Goal: Task Accomplishment & Management: Manage account settings

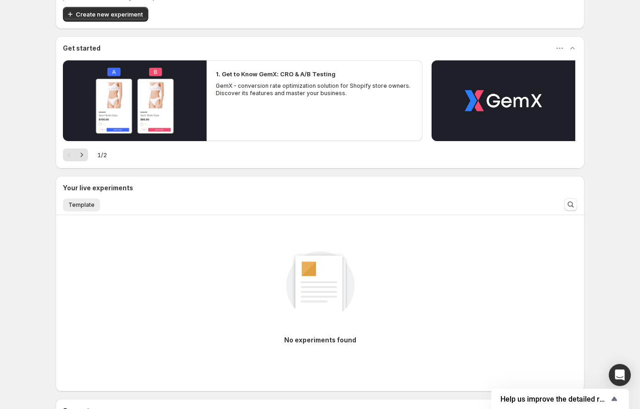
scroll to position [88, 0]
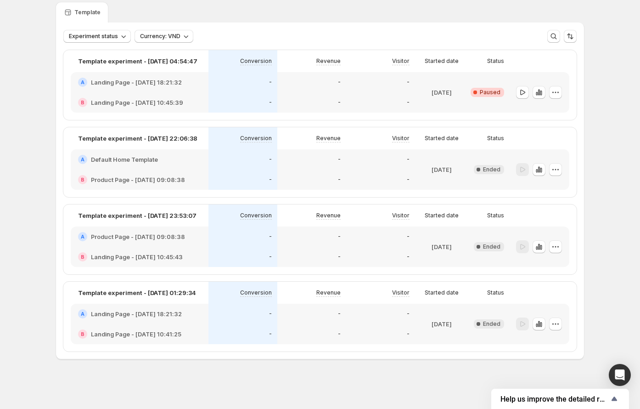
scroll to position [33, 0]
click at [498, 90] on icon "button" at bounding box center [541, 92] width 2 height 5
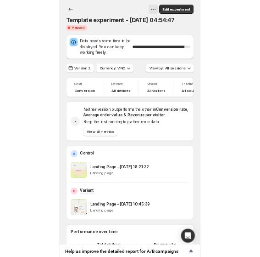
scroll to position [0, 34]
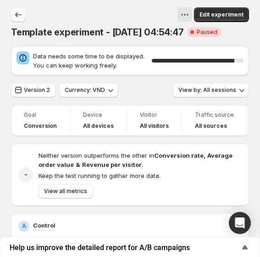
click at [20, 13] on icon "Back" at bounding box center [18, 14] width 9 height 9
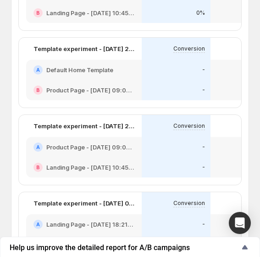
scroll to position [81, 0]
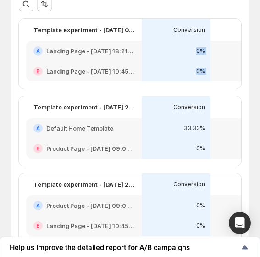
click at [217, 88] on div "Template experiment - Oct 4, 04:54:47 Conversion Revenue Visitor Started date S…" at bounding box center [265, 54] width 492 height 70
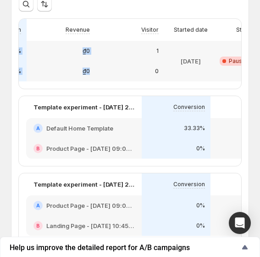
scroll to position [0, 264]
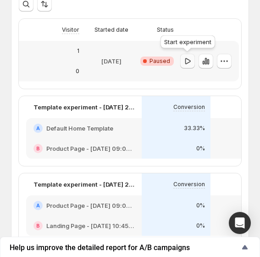
click at [187, 60] on icon "button" at bounding box center [187, 61] width 9 height 9
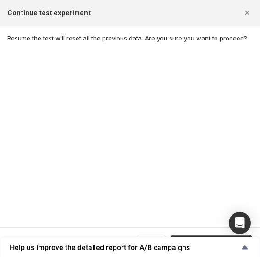
scroll to position [222, 0]
click at [230, 235] on button "Continue test experiment" at bounding box center [211, 242] width 83 height 15
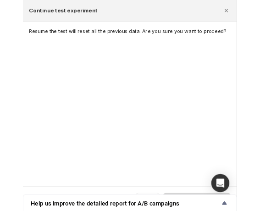
scroll to position [81, 0]
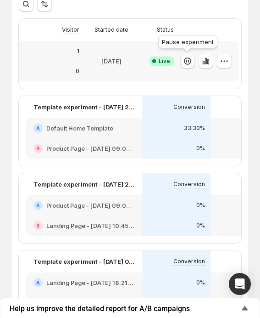
click at [187, 60] on icon "button" at bounding box center [187, 61] width 9 height 9
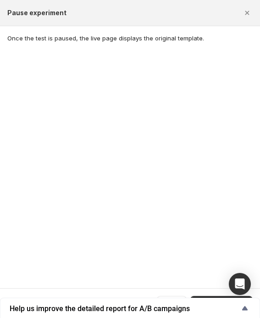
click at [227, 296] on button "Pause experiment" at bounding box center [222, 303] width 62 height 15
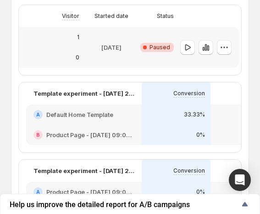
scroll to position [82, 0]
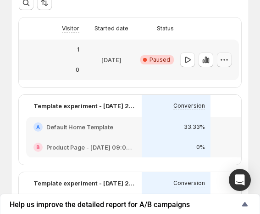
click at [225, 58] on icon "button" at bounding box center [224, 59] width 9 height 9
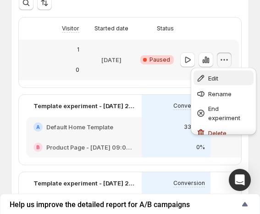
click at [222, 73] on button "Edit" at bounding box center [224, 77] width 60 height 15
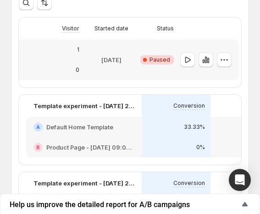
scroll to position [100, 0]
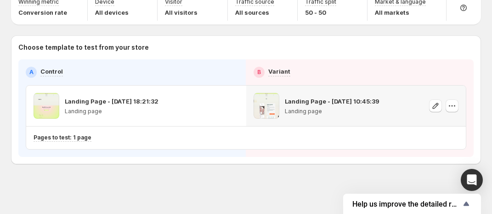
scroll to position [28, 0]
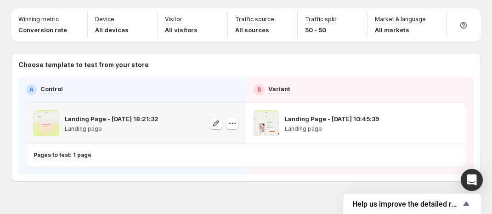
click at [129, 117] on p "Landing Page - [DATE] 18:21:32" at bounding box center [112, 118] width 94 height 9
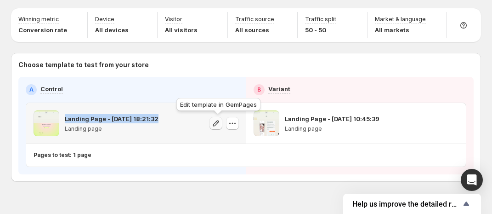
click at [221, 123] on icon "button" at bounding box center [215, 123] width 9 height 9
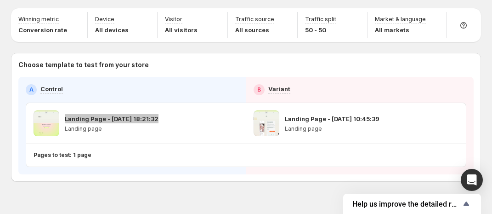
scroll to position [0, 0]
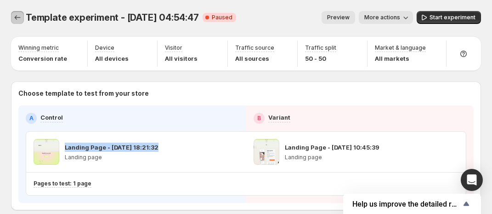
click at [12, 14] on button "Experiments" at bounding box center [17, 17] width 13 height 13
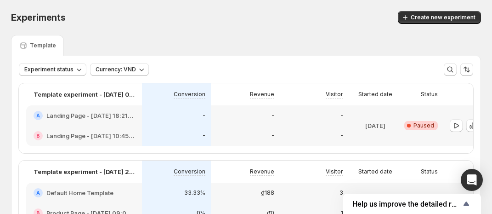
click at [419, 16] on button "Create new experiment" at bounding box center [439, 17] width 83 height 13
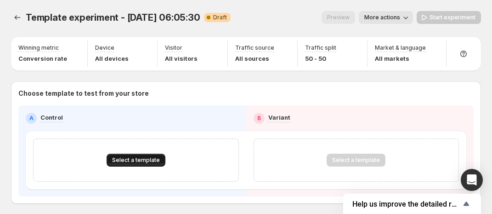
click at [133, 160] on span "Select a template" at bounding box center [136, 159] width 48 height 7
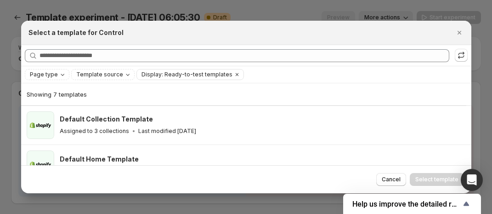
scroll to position [33, 0]
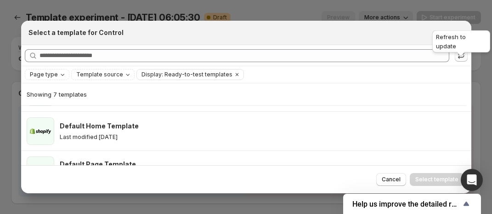
click at [462, 53] on icon ":rbf:" at bounding box center [461, 55] width 9 height 9
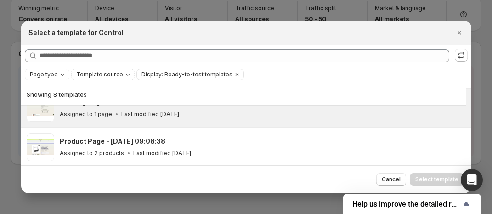
scroll to position [240, 0]
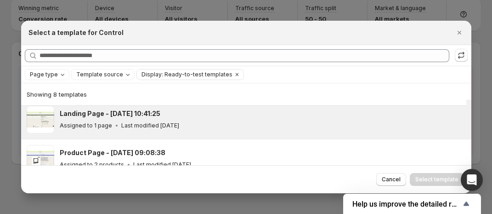
drag, startPoint x: 129, startPoint y: 120, endPoint x: 187, endPoint y: 123, distance: 57.9
click at [129, 122] on p "Last modified 11 days ago" at bounding box center [150, 125] width 58 height 7
click at [434, 175] on button "Select template" at bounding box center [437, 179] width 54 height 13
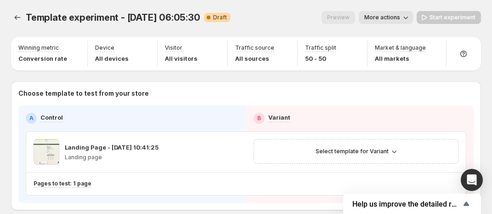
scroll to position [212, 0]
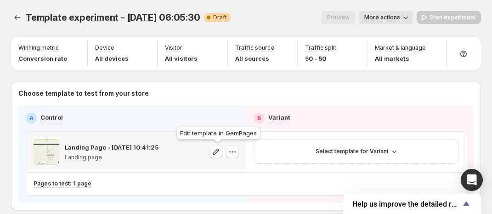
click at [220, 150] on icon "button" at bounding box center [215, 151] width 9 height 9
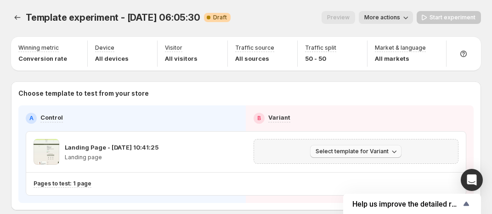
click at [346, 145] on button "Select template for Variant" at bounding box center [355, 151] width 91 height 13
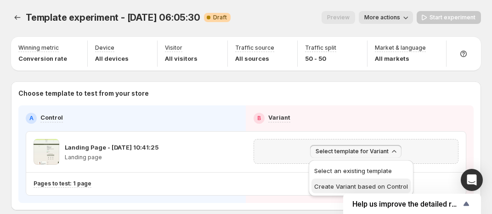
click at [346, 180] on button "Create Variant based on Control" at bounding box center [360, 185] width 99 height 15
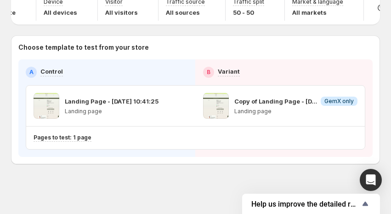
scroll to position [0, 0]
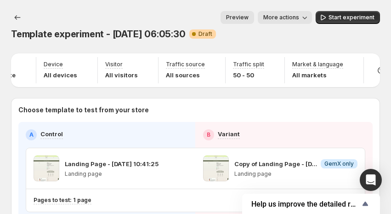
click at [295, 17] on span "More actions" at bounding box center [281, 17] width 36 height 7
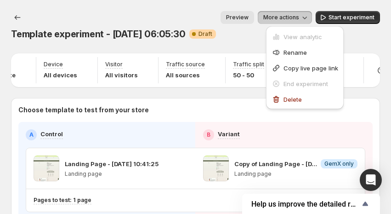
drag, startPoint x: 294, startPoint y: 15, endPoint x: 275, endPoint y: 21, distance: 19.6
click at [294, 15] on span "More actions" at bounding box center [281, 17] width 36 height 7
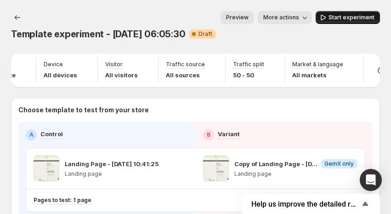
click at [341, 16] on span "Start experiment" at bounding box center [351, 17] width 46 height 7
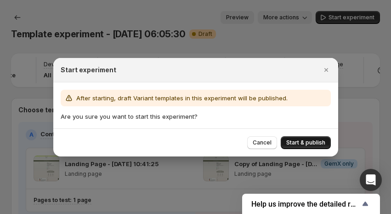
click at [285, 139] on button "Start & publish" at bounding box center [306, 142] width 50 height 13
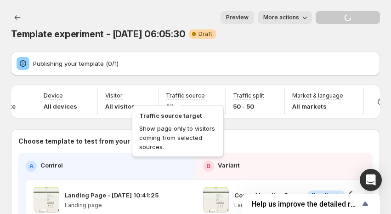
scroll to position [99, 0]
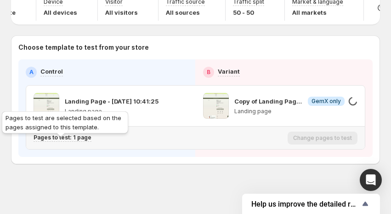
click at [81, 139] on p "Pages to test: 1 page" at bounding box center [63, 137] width 58 height 7
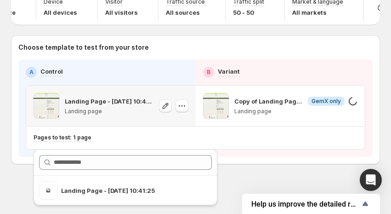
scroll to position [0, 0]
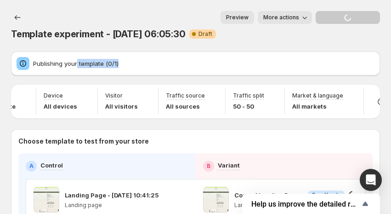
drag, startPoint x: 117, startPoint y: 62, endPoint x: 62, endPoint y: 57, distance: 55.3
click at [64, 58] on div "Publishing your template (0/1)" at bounding box center [196, 63] width 358 height 13
click at [14, 18] on icon "Experiments" at bounding box center [17, 17] width 9 height 9
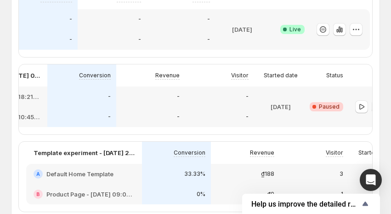
scroll to position [0, 133]
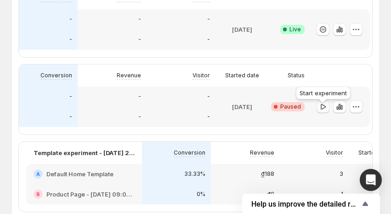
click at [324, 109] on icon "button" at bounding box center [322, 106] width 9 height 9
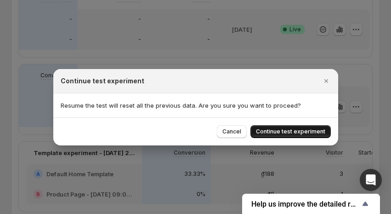
click at [269, 132] on span "Continue test experiment" at bounding box center [290, 131] width 69 height 7
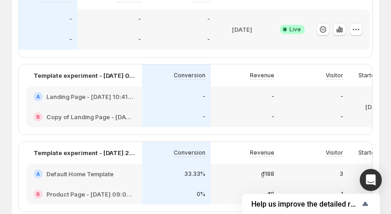
scroll to position [0, 0]
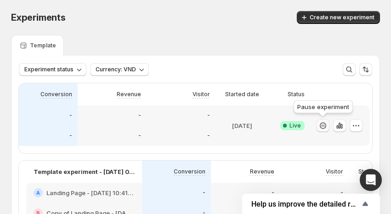
click at [324, 126] on icon "button" at bounding box center [322, 125] width 9 height 9
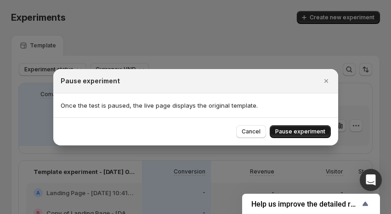
click at [311, 133] on span "Pause experiment" at bounding box center [300, 131] width 50 height 7
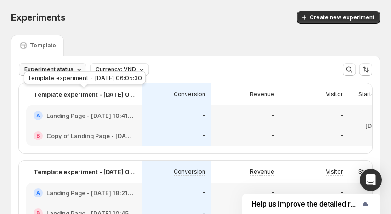
click at [68, 68] on span "Experiment status" at bounding box center [48, 69] width 49 height 7
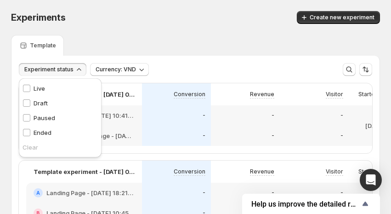
click at [45, 114] on p "Paused" at bounding box center [45, 117] width 22 height 9
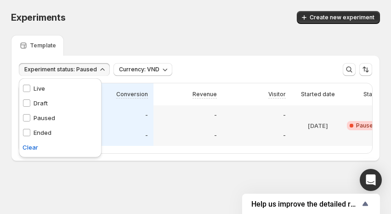
scroll to position [0, 133]
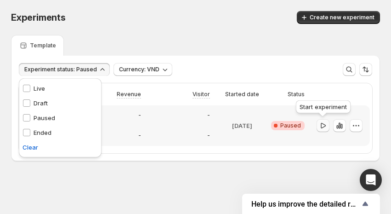
click at [324, 124] on icon "button" at bounding box center [322, 125] width 9 height 9
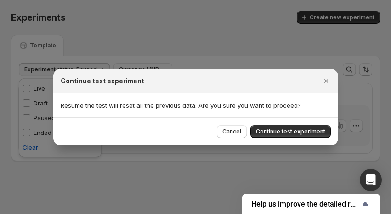
click at [316, 137] on div "Cancel Continue test experiment" at bounding box center [195, 131] width 285 height 28
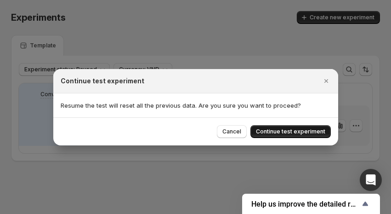
click at [316, 133] on span "Continue test experiment" at bounding box center [290, 131] width 69 height 7
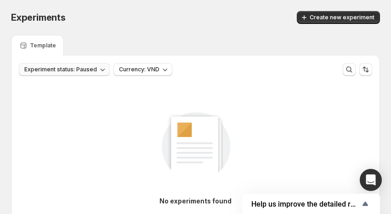
click at [46, 73] on span "Experiment status: Paused" at bounding box center [60, 69] width 73 height 7
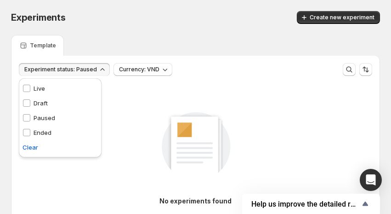
click at [51, 90] on div "Live Live" at bounding box center [60, 88] width 83 height 15
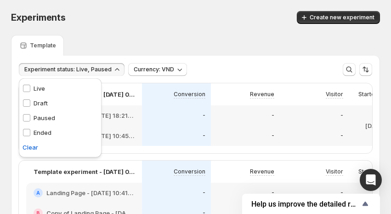
click at [273, 53] on div "Template" at bounding box center [195, 45] width 369 height 21
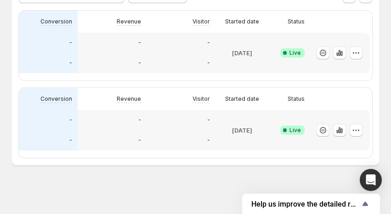
scroll to position [0, 0]
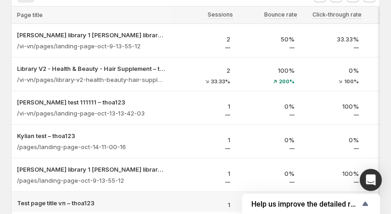
scroll to position [23, 0]
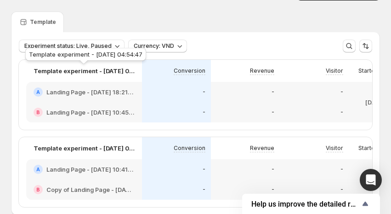
click at [91, 71] on p "Template experiment - [DATE] 04:54:47" at bounding box center [84, 70] width 101 height 9
click at [271, 103] on div "-" at bounding box center [245, 112] width 69 height 20
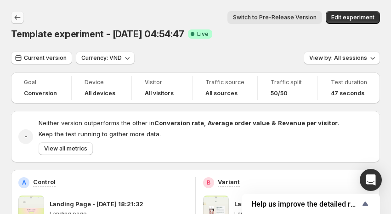
click at [18, 13] on icon "Back" at bounding box center [17, 17] width 9 height 9
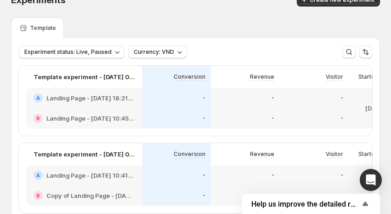
scroll to position [29, 0]
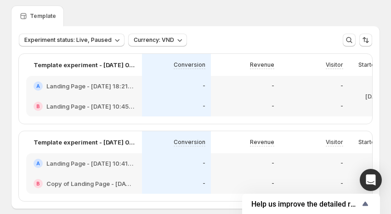
click at [148, 167] on div "-" at bounding box center [176, 162] width 58 height 9
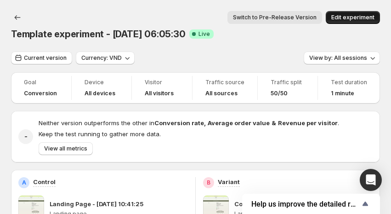
click at [356, 17] on span "Edit experiment" at bounding box center [352, 17] width 43 height 7
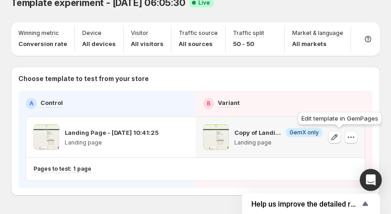
scroll to position [37, 0]
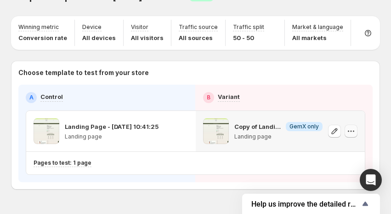
click at [356, 130] on icon "button" at bounding box center [350, 130] width 9 height 9
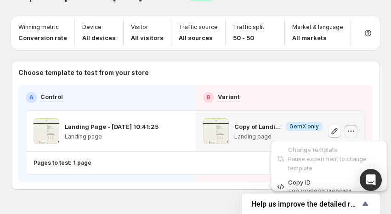
click at [356, 130] on icon "button" at bounding box center [350, 130] width 9 height 9
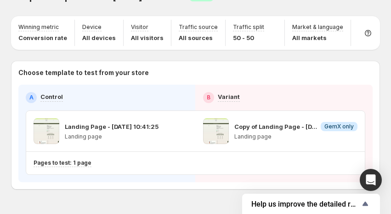
scroll to position [0, 0]
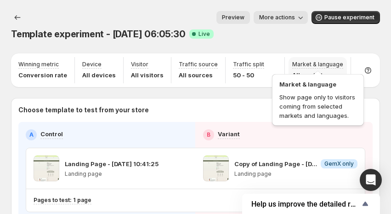
click at [345, 61] on div "Market & language All markets" at bounding box center [317, 70] width 58 height 26
click at [329, 64] on p "Market & language" at bounding box center [317, 64] width 51 height 7
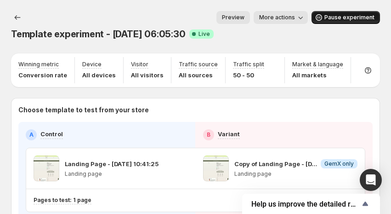
click at [343, 18] on span "Pause experiment" at bounding box center [349, 17] width 50 height 7
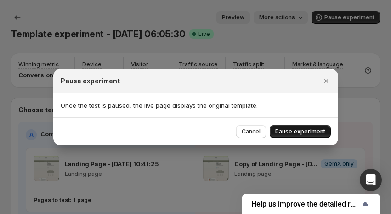
click at [301, 130] on span "Pause experiment" at bounding box center [300, 131] width 50 height 7
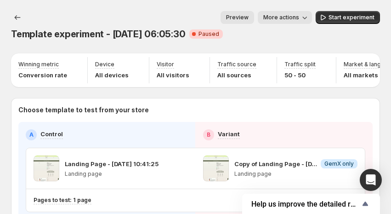
drag, startPoint x: 328, startPoint y: 85, endPoint x: 375, endPoint y: 86, distance: 46.9
click at [375, 85] on div "Winning metric Conversion rate Device All devices Visitor All visitors Traffic …" at bounding box center [195, 70] width 369 height 30
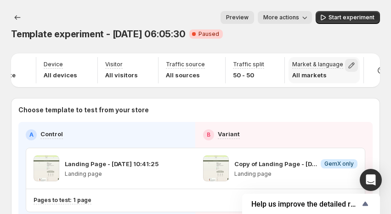
click at [349, 64] on icon "button" at bounding box center [352, 65] width 6 height 6
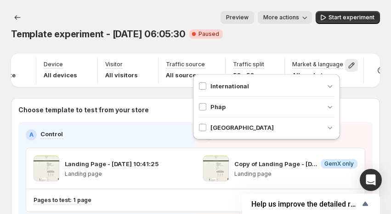
click at [266, 107] on div "Pháp" at bounding box center [266, 106] width 136 height 9
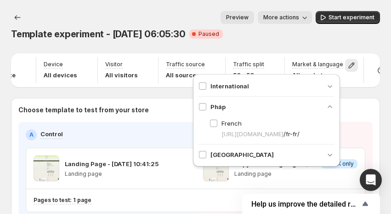
click at [284, 109] on div "Pháp" at bounding box center [266, 106] width 136 height 9
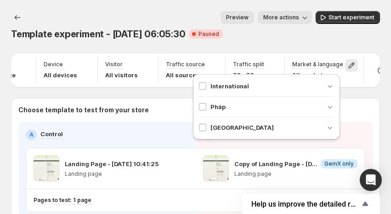
click at [289, 32] on div "Template experiment - Oct 14, 06:05:30 Critical Complete Paused" at bounding box center [195, 34] width 369 height 13
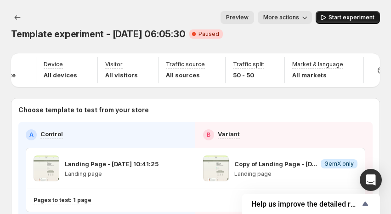
click at [374, 14] on span "Start experiment" at bounding box center [351, 17] width 46 height 7
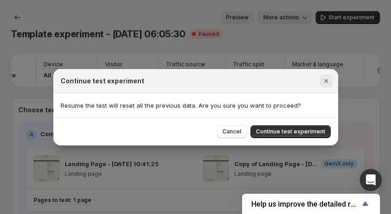
click at [327, 79] on icon "Close" at bounding box center [326, 81] width 4 height 4
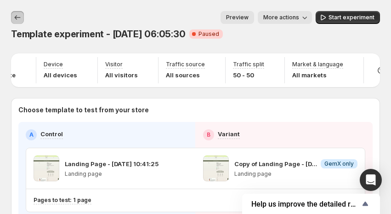
click at [13, 16] on icon "Experiments" at bounding box center [17, 17] width 9 height 9
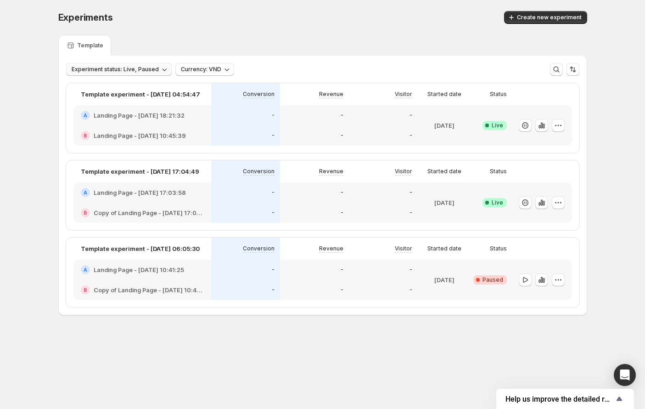
click at [91, 66] on span "Experiment status: Live, Paused" at bounding box center [115, 69] width 87 height 7
click at [87, 102] on p "Draft" at bounding box center [88, 102] width 14 height 9
click at [80, 127] on div "Ended Ended" at bounding box center [84, 132] width 36 height 15
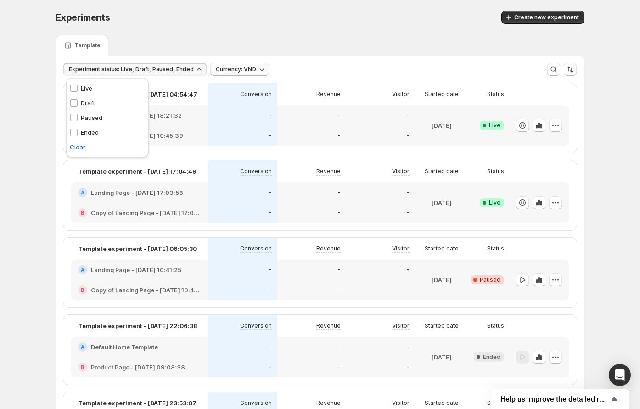
click at [224, 68] on span "Currency: VND" at bounding box center [236, 69] width 40 height 7
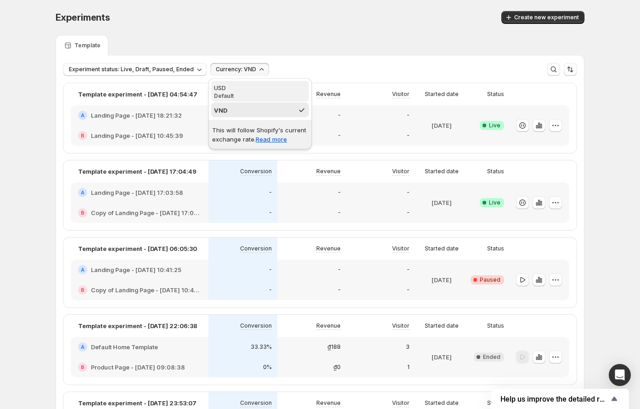
click at [223, 96] on p "Default" at bounding box center [260, 95] width 92 height 7
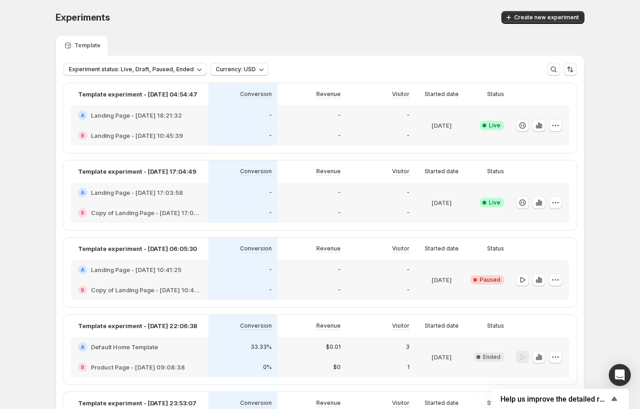
click at [141, 58] on div "Experiment status: Live, Draft, Paused, Ended Currency: USD More views More vie…" at bounding box center [320, 66] width 528 height 20
click at [132, 67] on span "Experiment status: Live, Draft, Paused, Ended" at bounding box center [131, 69] width 125 height 7
click at [99, 91] on div "Live Live" at bounding box center [107, 88] width 83 height 15
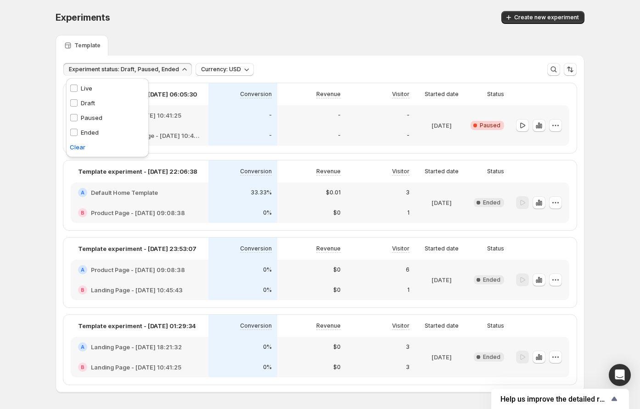
click at [87, 100] on p "Draft" at bounding box center [88, 102] width 14 height 9
click at [87, 114] on p "Paused" at bounding box center [92, 117] width 22 height 9
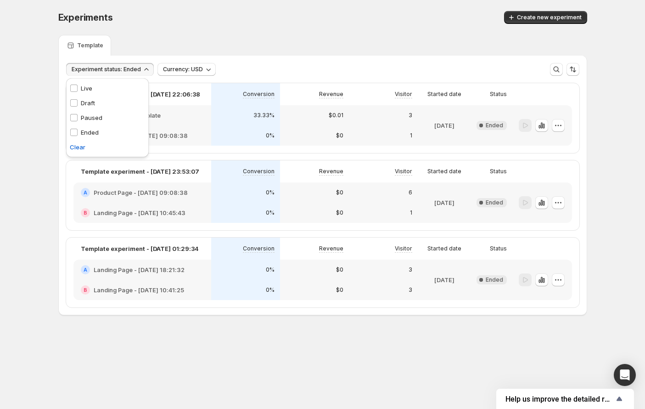
click at [86, 125] on div "Ended Ended" at bounding box center [84, 132] width 36 height 15
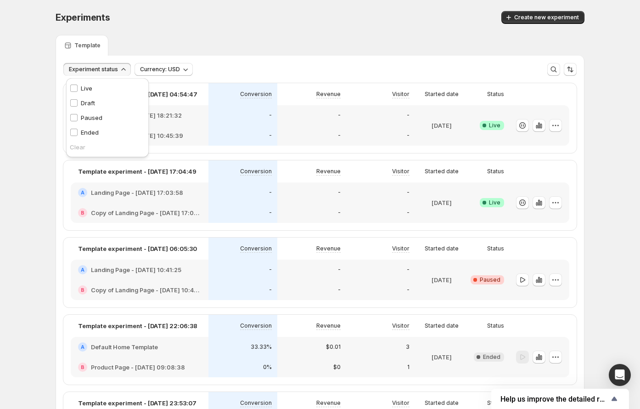
click at [202, 58] on div "Experiment status Currency: USD More views More views Create new view" at bounding box center [320, 66] width 528 height 20
click at [108, 74] on button "Experiment status" at bounding box center [97, 69] width 68 height 13
click at [102, 99] on div "Draft Draft" at bounding box center [107, 103] width 83 height 15
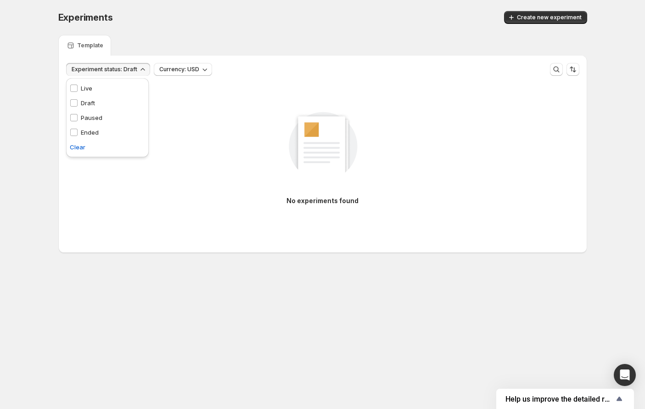
click at [88, 112] on div "Paused Paused" at bounding box center [86, 117] width 40 height 15
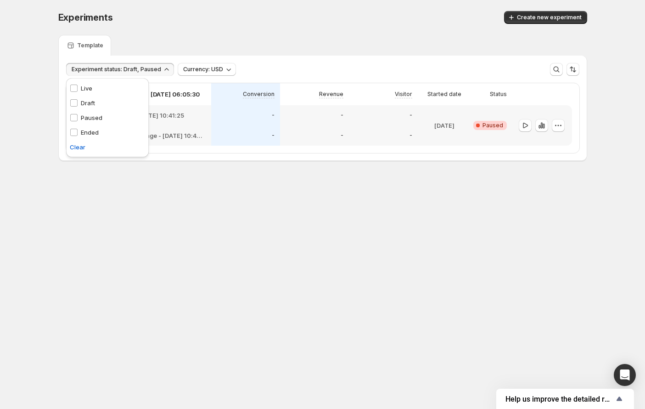
click at [85, 130] on p "Ended" at bounding box center [90, 132] width 18 height 9
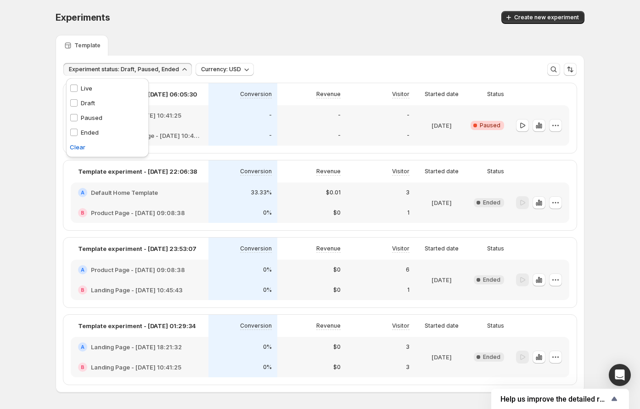
click at [95, 91] on div "Live Live" at bounding box center [81, 88] width 30 height 15
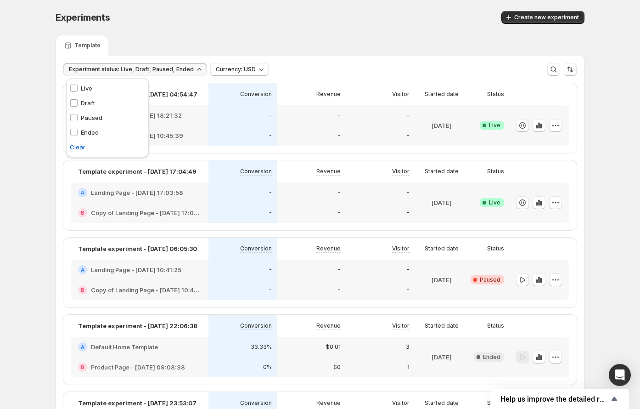
click at [241, 29] on div "Experiments. This page is ready Experiments Create new experiment" at bounding box center [320, 17] width 529 height 35
click at [241, 65] on button "Currency: USD" at bounding box center [239, 69] width 58 height 13
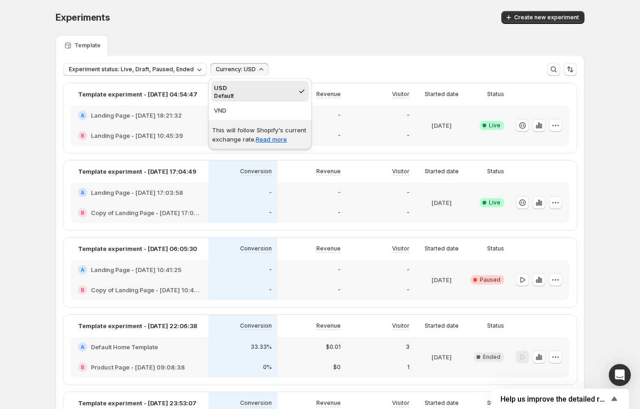
click at [224, 80] on div "USD Default VND" at bounding box center [260, 99] width 103 height 42
click at [223, 105] on button "VND" at bounding box center [260, 109] width 98 height 15
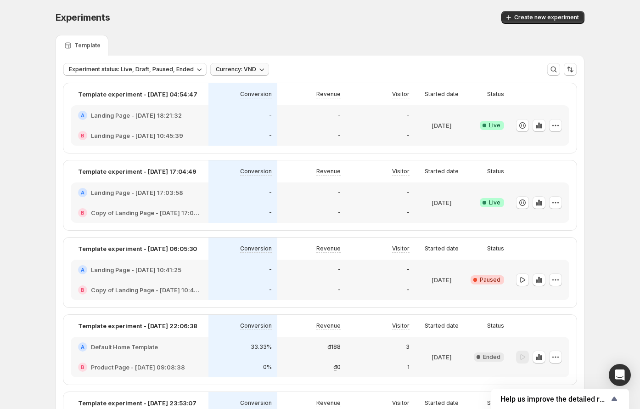
click at [224, 63] on button "Currency: VND" at bounding box center [239, 69] width 59 height 13
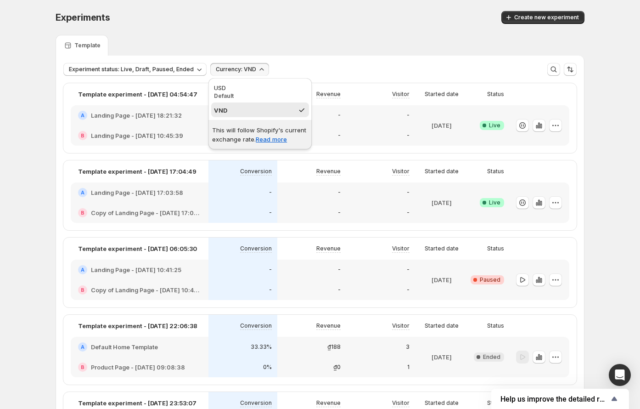
click at [221, 90] on div "USD" at bounding box center [260, 87] width 92 height 9
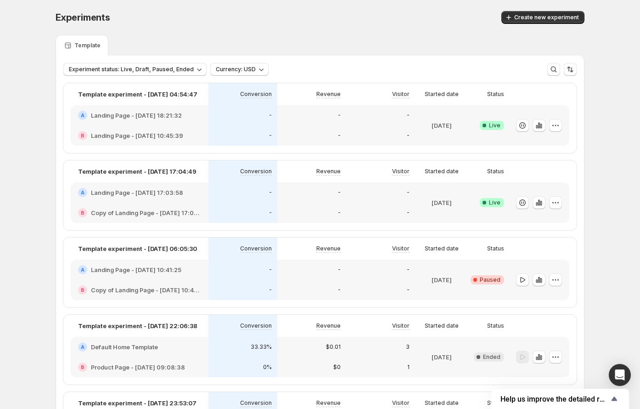
click at [60, 88] on div "Template experiment - [DATE] 04:54:47 Conversion Revenue Visitor Started date S…" at bounding box center [320, 311] width 528 height 470
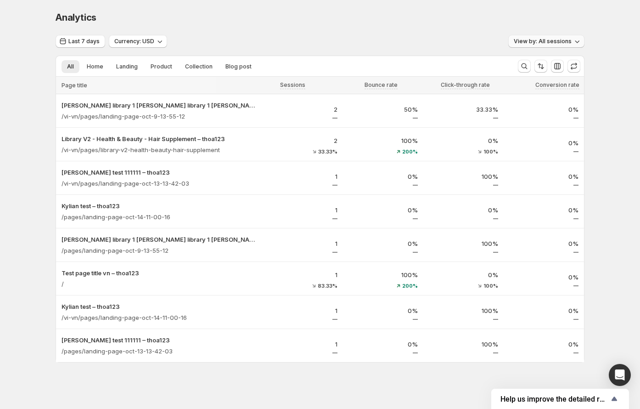
click at [396, 40] on span "View by: All sessions" at bounding box center [543, 41] width 58 height 7
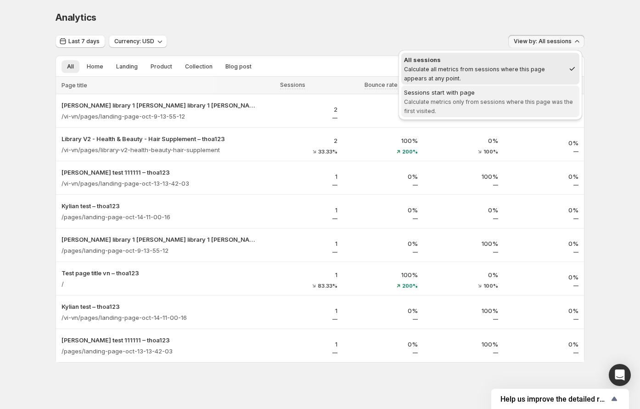
click at [396, 90] on div "Sessions start with page" at bounding box center [490, 92] width 173 height 9
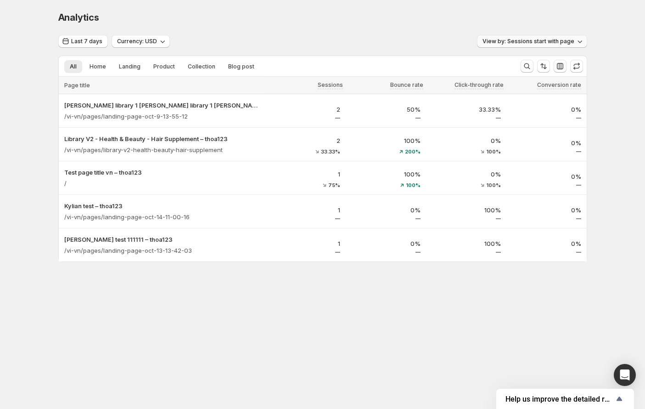
click at [396, 38] on span "View by: Sessions start with page" at bounding box center [529, 41] width 92 height 7
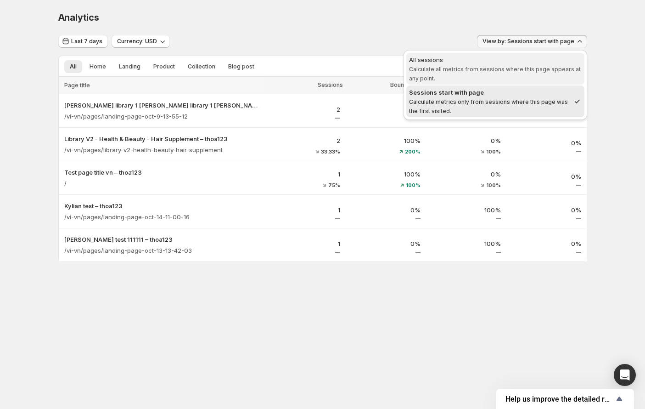
click at [396, 64] on span "All sessions Calculate all metrics from sessions where this page appears at any…" at bounding box center [495, 69] width 173 height 28
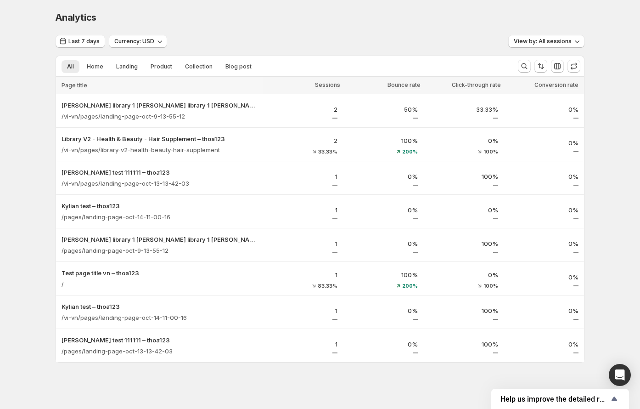
click at [385, 30] on div "Analytics. This page is ready Analytics" at bounding box center [320, 17] width 529 height 35
click at [102, 56] on div "All Home Landing Product Collection Blog post More views All Home Landing Produ…" at bounding box center [283, 66] width 455 height 20
click at [104, 61] on button "Home" at bounding box center [95, 66] width 28 height 13
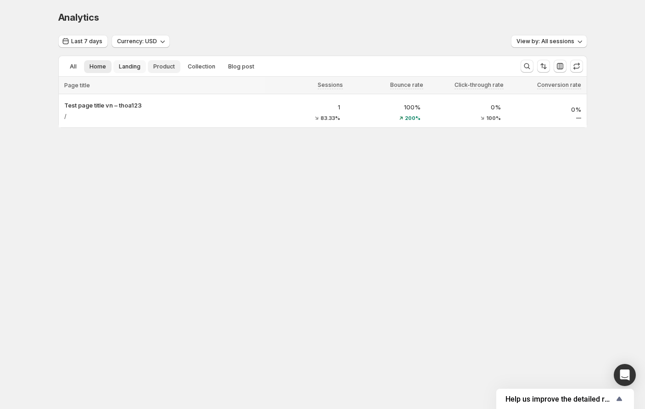
drag, startPoint x: 133, startPoint y: 66, endPoint x: 148, endPoint y: 66, distance: 15.2
click at [135, 66] on span "Landing" at bounding box center [130, 66] width 22 height 7
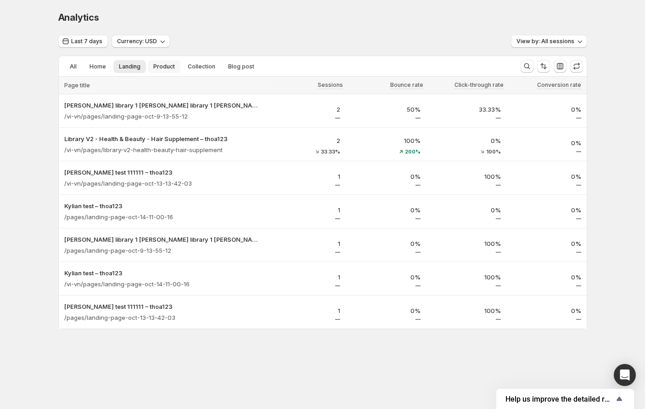
drag, startPoint x: 161, startPoint y: 66, endPoint x: 175, endPoint y: 69, distance: 14.1
click at [164, 67] on span "Product" at bounding box center [164, 66] width 22 height 7
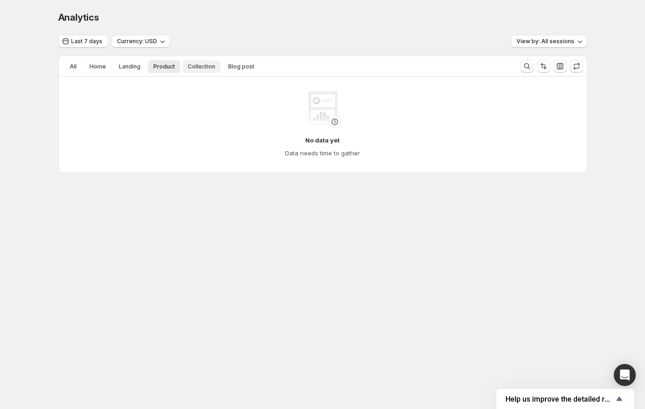
drag, startPoint x: 179, startPoint y: 68, endPoint x: 191, endPoint y: 68, distance: 11.5
click at [181, 68] on ul "All Home Landing Product Collection Blog post More views" at bounding box center [285, 66] width 447 height 13
click at [197, 68] on span "Collection" at bounding box center [202, 66] width 28 height 7
click at [215, 68] on button "Collection" at bounding box center [201, 66] width 39 height 13
drag, startPoint x: 222, startPoint y: 68, endPoint x: 79, endPoint y: 61, distance: 143.1
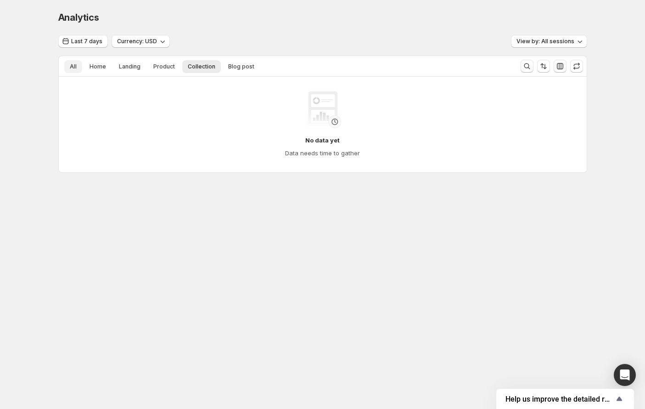
click at [223, 68] on button "Blog post" at bounding box center [241, 66] width 37 height 13
click at [56, 58] on div "Analytics. This page is ready Analytics Last 7 days Currency: USD View by: All …" at bounding box center [322, 111] width 551 height 222
click at [63, 62] on ul "All Home Landing Product Collection Blog post More views" at bounding box center [285, 66] width 447 height 13
click at [65, 62] on button "All" at bounding box center [73, 66] width 18 height 13
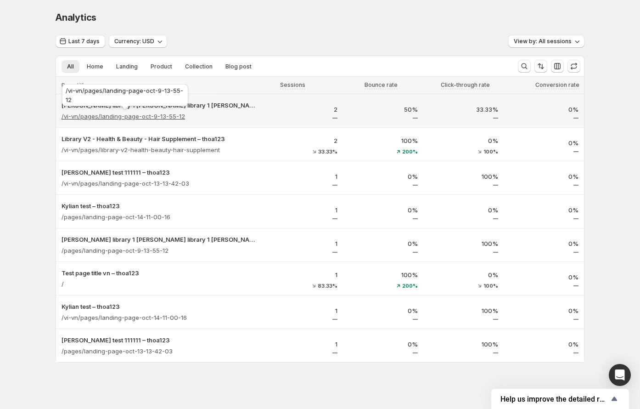
click at [114, 119] on p "/vi-vn/pages/landing-page-oct-9-13-55-12" at bounding box center [124, 116] width 124 height 9
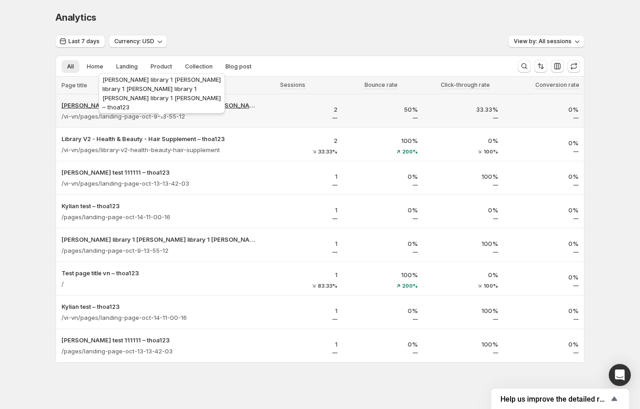
click at [147, 102] on p "[PERSON_NAME] library 1 [PERSON_NAME] library 1 [PERSON_NAME] library 1 [PERSON…" at bounding box center [160, 105] width 196 height 9
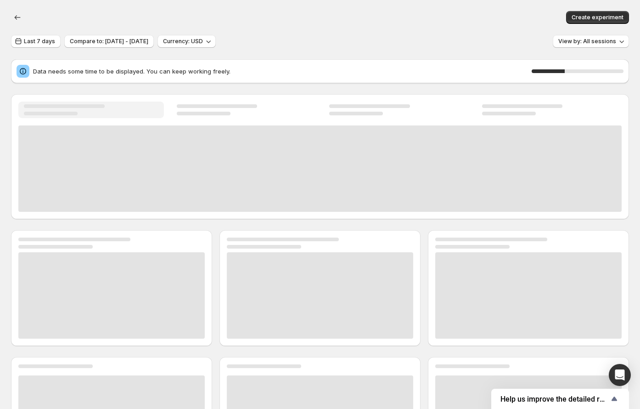
drag, startPoint x: 269, startPoint y: 39, endPoint x: 264, endPoint y: 42, distance: 6.2
click at [268, 40] on div "Last 7 days Compare to: [DATE] - [DATE] Currency: USD View by: All sessions" at bounding box center [320, 41] width 618 height 13
click at [135, 41] on span "Compare to: [DATE] - [DATE]" at bounding box center [109, 41] width 79 height 7
click at [148, 43] on span "Compare to: [DATE] - [DATE]" at bounding box center [109, 41] width 79 height 7
click at [148, 41] on span "Compare to: [DATE] - [DATE]" at bounding box center [109, 41] width 79 height 7
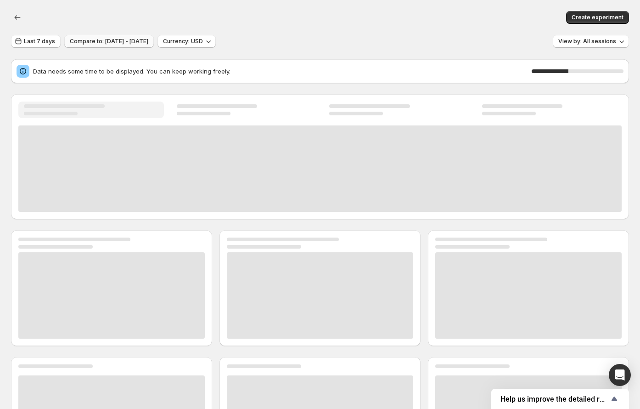
drag, startPoint x: 153, startPoint y: 40, endPoint x: 147, endPoint y: 41, distance: 6.5
click at [148, 40] on span "Compare to: [DATE] - [DATE]" at bounding box center [109, 41] width 79 height 7
click at [145, 43] on span "Compare to: [DATE] - [DATE]" at bounding box center [109, 41] width 79 height 7
click at [203, 40] on span "Currency: USD" at bounding box center [183, 41] width 40 height 7
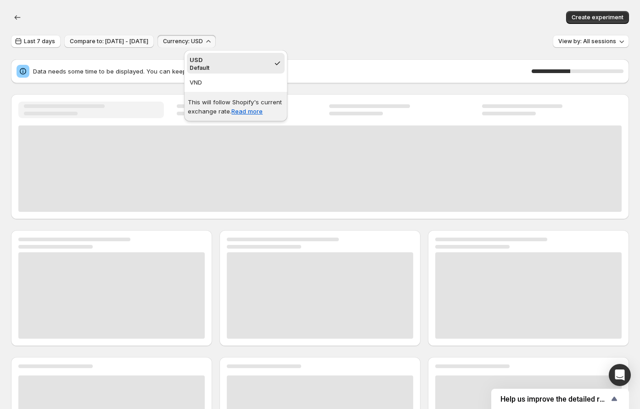
click at [148, 40] on span "Compare to: [DATE] - [DATE]" at bounding box center [109, 41] width 79 height 7
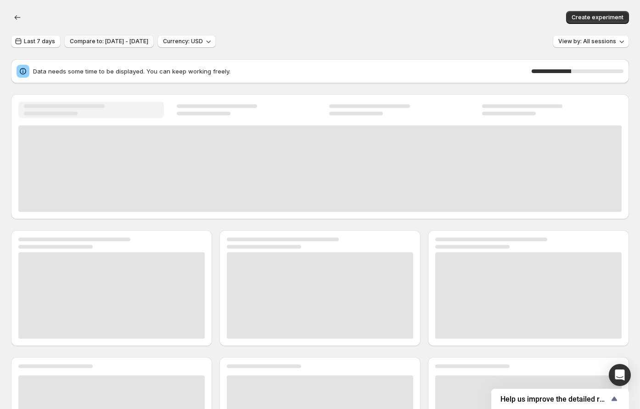
click at [89, 40] on span "Compare to: [DATE] - [DATE]" at bounding box center [109, 41] width 79 height 7
click at [34, 40] on span "Last 7 days" at bounding box center [39, 41] width 31 height 7
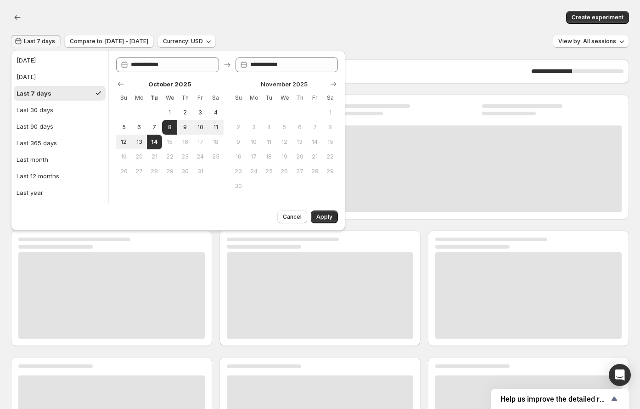
click at [25, 40] on span "Last 7 days" at bounding box center [39, 41] width 31 height 7
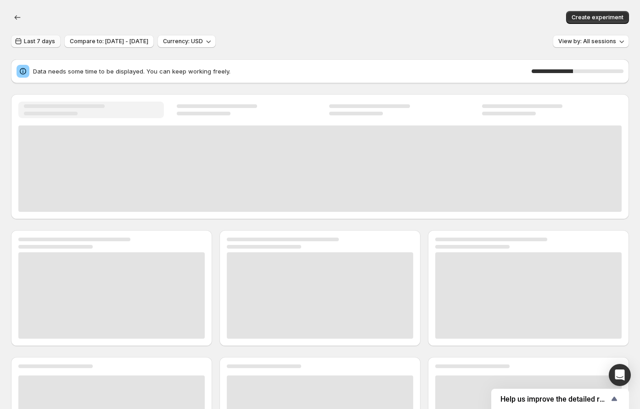
click at [38, 38] on span "Last 7 days" at bounding box center [39, 41] width 31 height 7
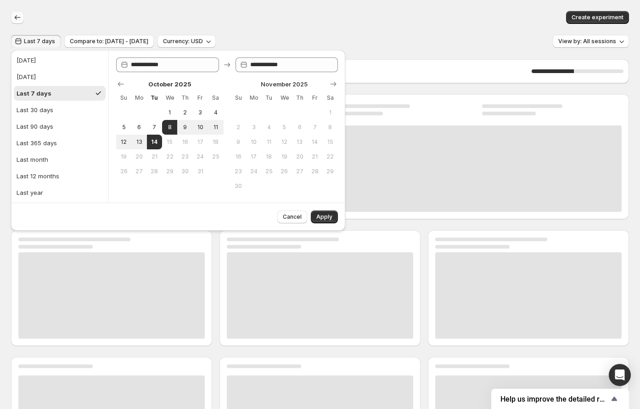
click at [20, 18] on icon "button" at bounding box center [17, 17] width 9 height 9
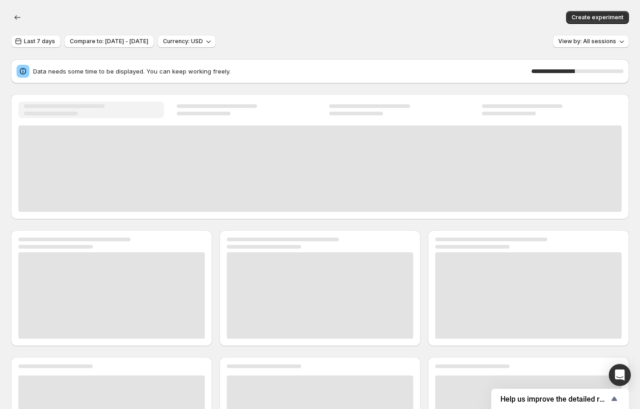
click at [168, 23] on div "Create experiment" at bounding box center [320, 17] width 618 height 13
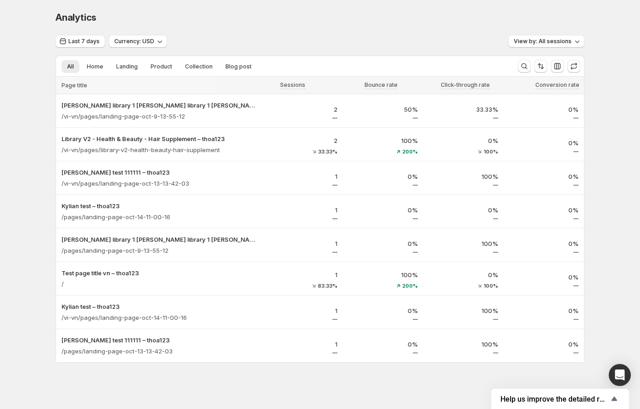
click at [101, 60] on li "Home" at bounding box center [95, 66] width 28 height 13
drag, startPoint x: 90, startPoint y: 68, endPoint x: 109, endPoint y: 68, distance: 19.8
click at [90, 68] on span "Home" at bounding box center [95, 66] width 17 height 7
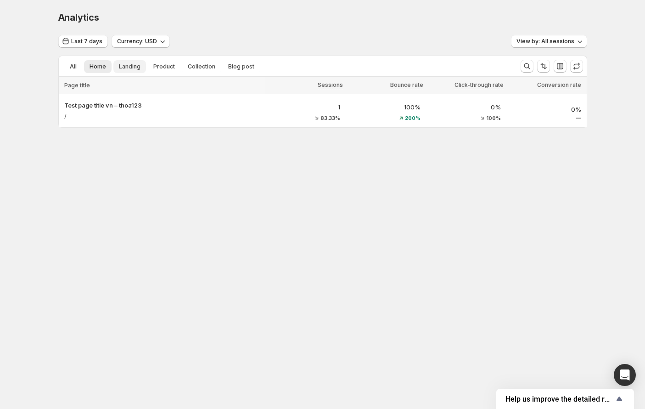
click at [115, 68] on button "Landing" at bounding box center [129, 66] width 33 height 13
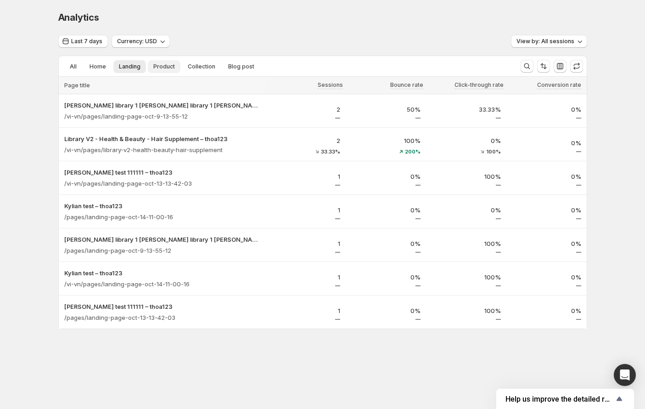
click at [154, 68] on span "Product" at bounding box center [164, 66] width 22 height 7
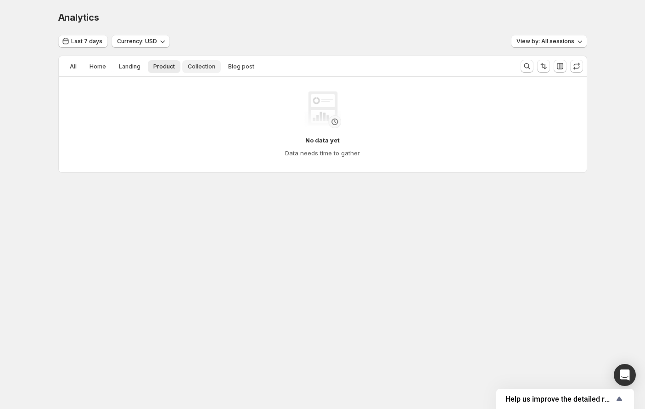
click at [196, 66] on span "Collection" at bounding box center [202, 66] width 28 height 7
click at [236, 66] on span "Blog post" at bounding box center [241, 66] width 26 height 7
click at [90, 67] on span "Home" at bounding box center [98, 66] width 17 height 7
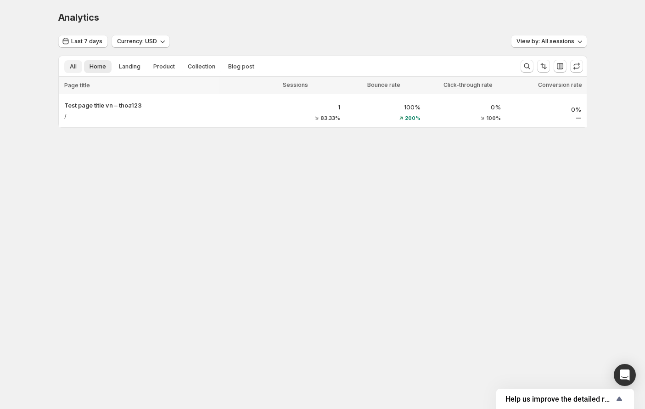
drag, startPoint x: 62, startPoint y: 66, endPoint x: 67, endPoint y: 69, distance: 5.5
click at [62, 65] on ul "All Home Landing Product Collection Blog post More views" at bounding box center [285, 66] width 447 height 13
click at [69, 64] on button "All" at bounding box center [73, 66] width 18 height 13
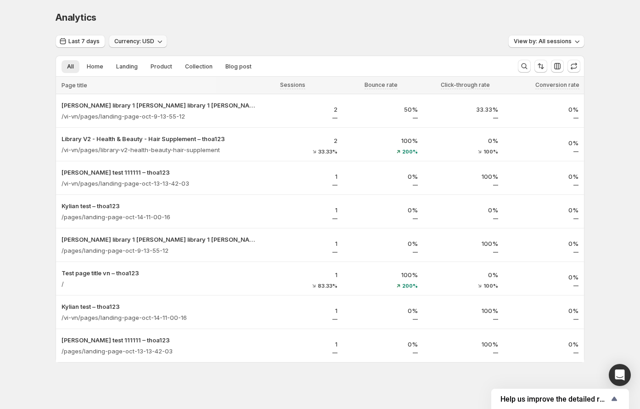
click at [128, 44] on span "Currency: USD" at bounding box center [134, 41] width 40 height 7
click at [97, 40] on span "Last 7 days" at bounding box center [83, 41] width 31 height 7
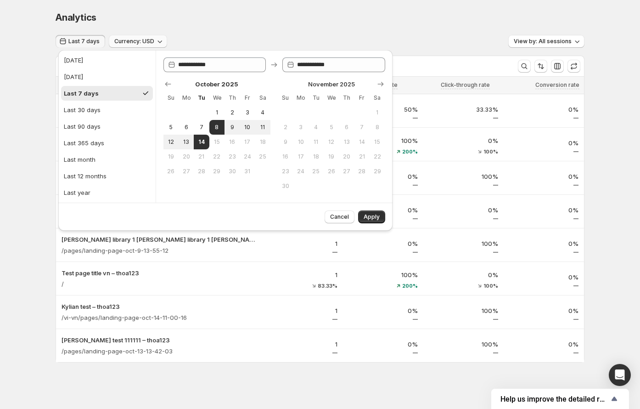
drag, startPoint x: 128, startPoint y: 41, endPoint x: 139, endPoint y: 42, distance: 11.1
click at [129, 41] on span "Currency: USD" at bounding box center [134, 41] width 40 height 7
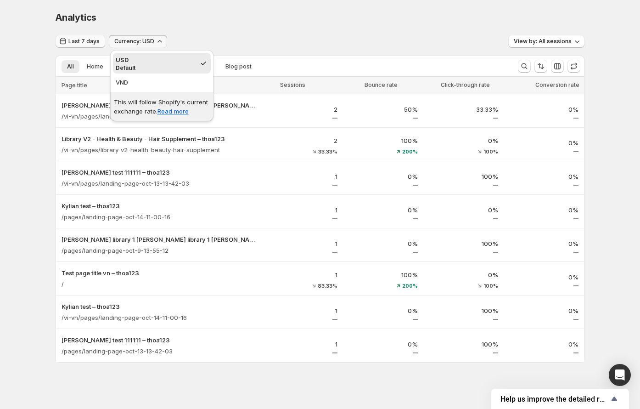
click at [86, 39] on span "Last 7 days" at bounding box center [83, 41] width 31 height 7
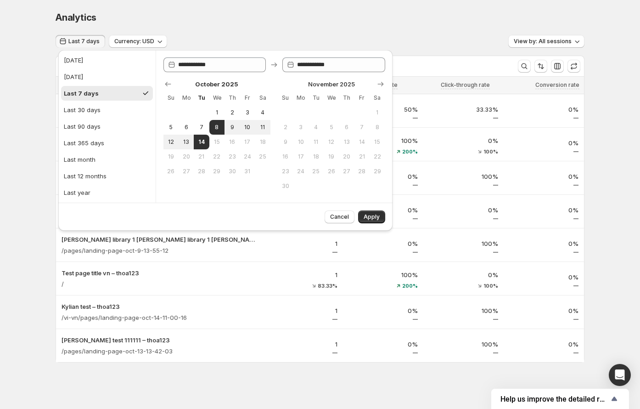
click at [89, 43] on span "Last 7 days" at bounding box center [83, 41] width 31 height 7
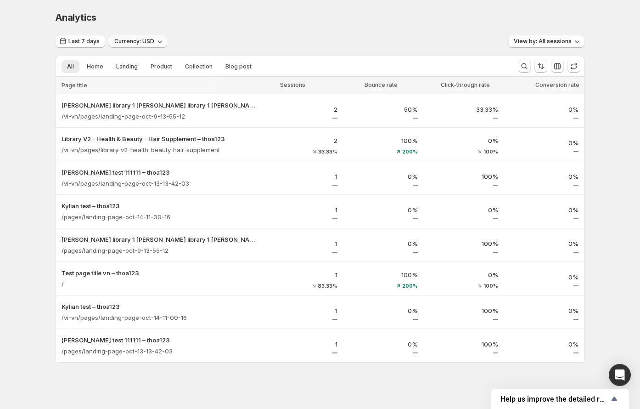
click at [123, 40] on span "Currency: USD" at bounding box center [134, 41] width 40 height 7
click at [90, 40] on span "Last 7 days" at bounding box center [83, 41] width 31 height 7
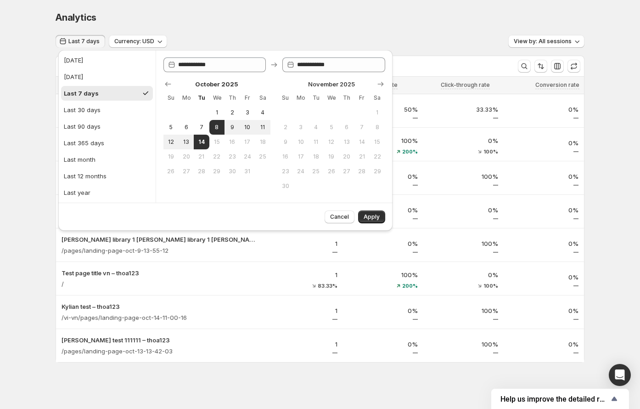
click at [90, 40] on span "Last 7 days" at bounding box center [83, 41] width 31 height 7
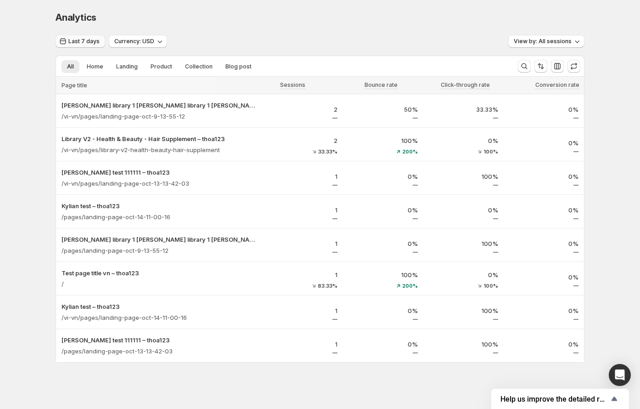
click at [90, 40] on span "Last 7 days" at bounding box center [83, 41] width 31 height 7
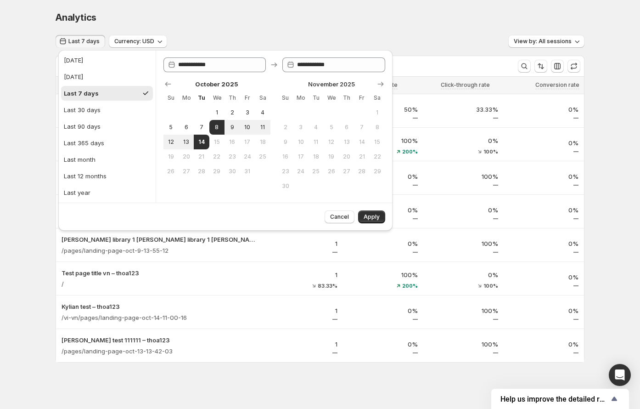
click at [90, 40] on span "Last 7 days" at bounding box center [83, 41] width 31 height 7
click at [121, 38] on span "Currency: USD" at bounding box center [134, 41] width 40 height 7
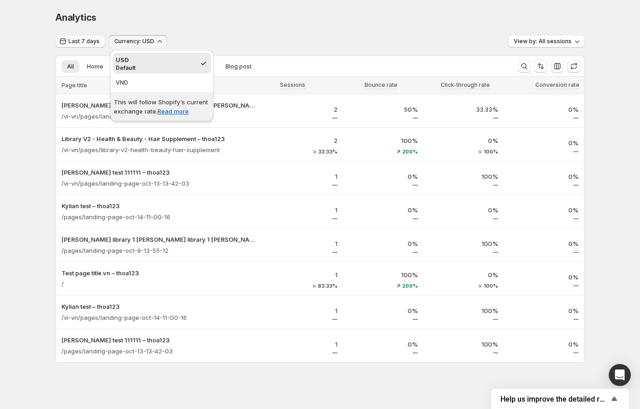
click at [91, 39] on span "Last 7 days" at bounding box center [83, 41] width 31 height 7
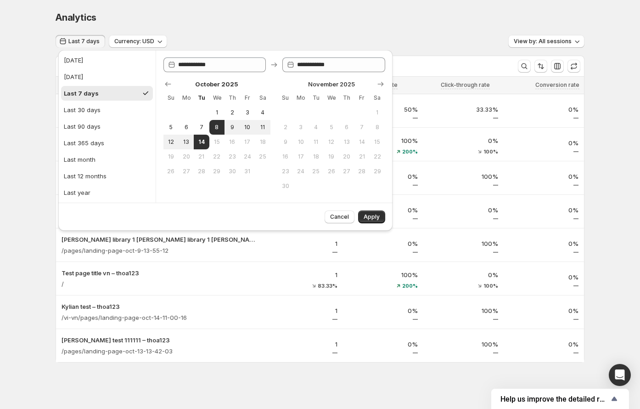
click at [172, 35] on div "Last 7 days Currency: USD View by: All sessions" at bounding box center [320, 41] width 529 height 13
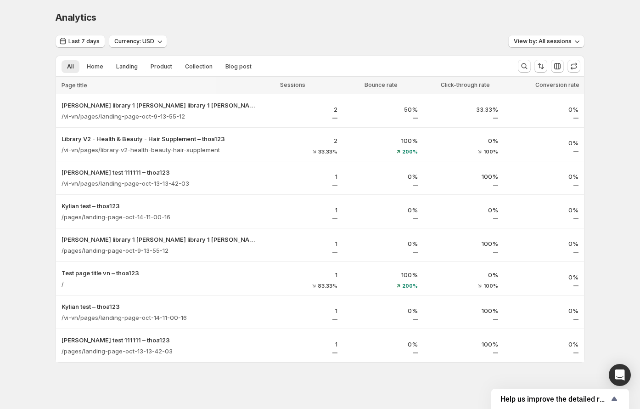
scroll to position [3, 0]
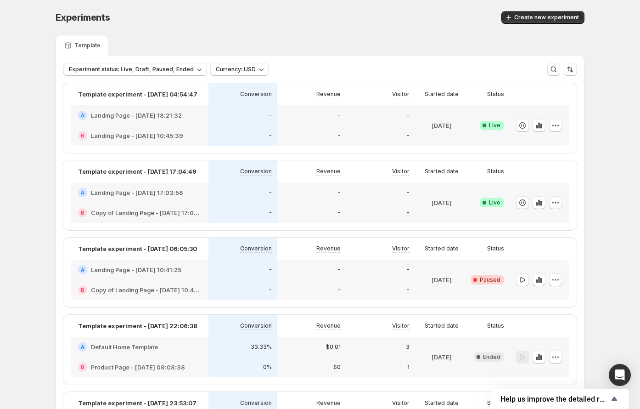
click at [213, 55] on div "Template" at bounding box center [320, 45] width 529 height 21
click at [170, 66] on span "Experiment status: Live, Draft, Paused, Ended" at bounding box center [131, 69] width 125 height 7
click at [247, 69] on span "Currency: USD" at bounding box center [236, 69] width 40 height 7
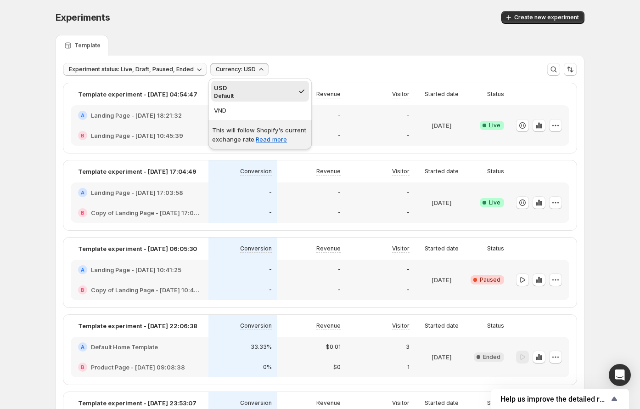
click at [185, 66] on span "Experiment status: Live, Draft, Paused, Ended" at bounding box center [131, 69] width 125 height 7
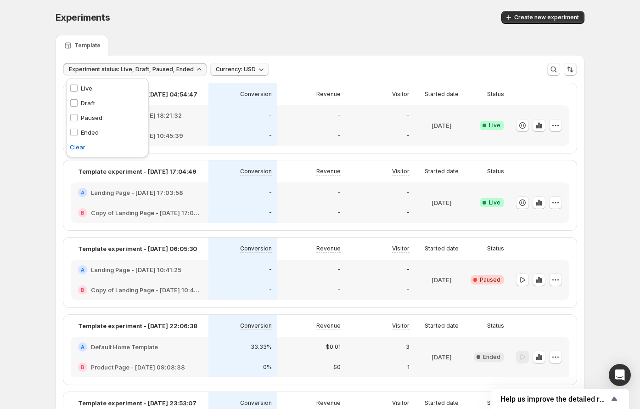
click at [246, 67] on span "Currency: USD" at bounding box center [236, 69] width 40 height 7
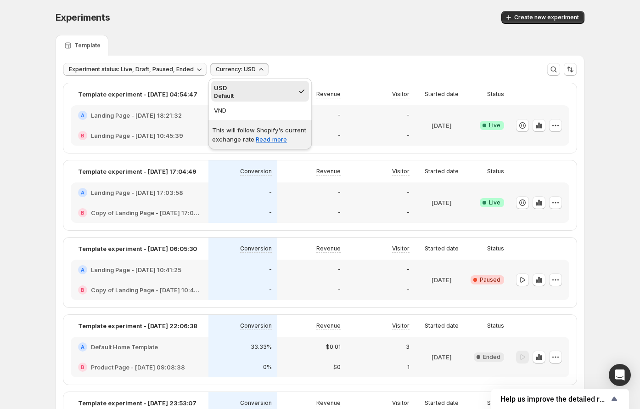
click at [136, 71] on span "Experiment status: Live, Draft, Paused, Ended" at bounding box center [131, 69] width 125 height 7
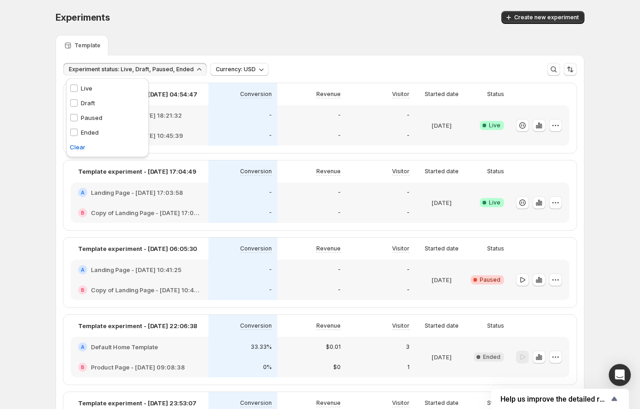
click at [396, 55] on div "Template" at bounding box center [320, 45] width 529 height 21
drag, startPoint x: 536, startPoint y: 135, endPoint x: 528, endPoint y: 135, distance: 7.8
click at [396, 135] on div at bounding box center [538, 125] width 49 height 33
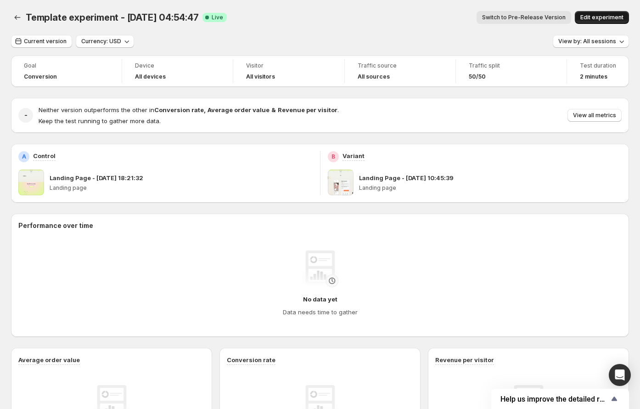
click at [396, 14] on button "Edit experiment" at bounding box center [602, 17] width 54 height 13
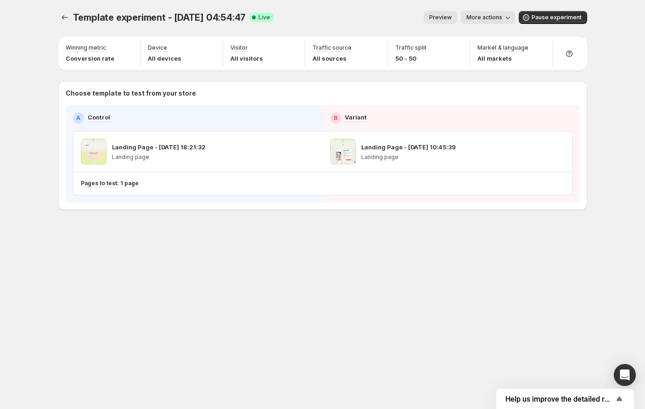
click at [396, 14] on span "More actions" at bounding box center [485, 17] width 36 height 7
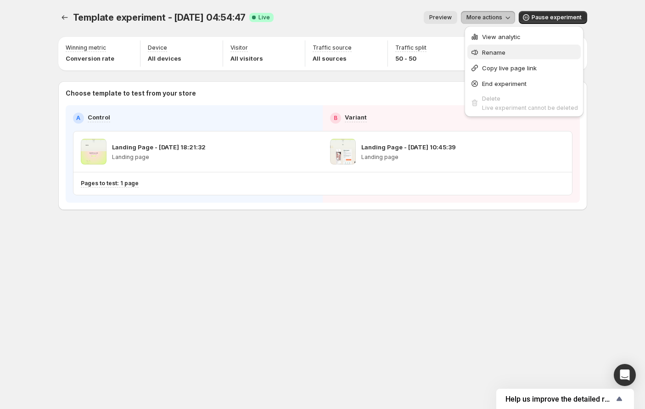
click at [396, 46] on button "Rename" at bounding box center [524, 52] width 113 height 15
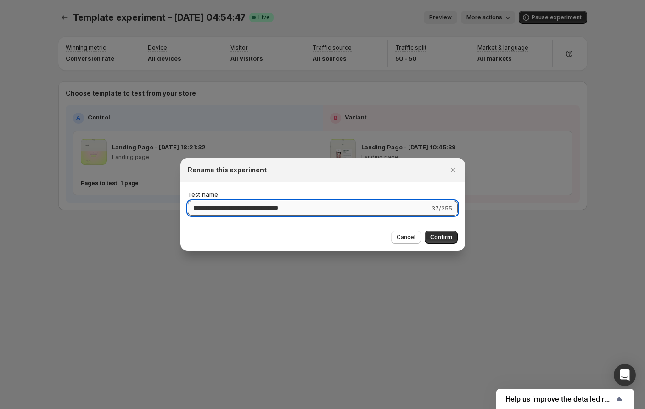
click at [298, 208] on input "**********" at bounding box center [309, 208] width 242 height 15
drag, startPoint x: 311, startPoint y: 207, endPoint x: 274, endPoint y: 208, distance: 36.8
click at [276, 208] on input "**********" at bounding box center [309, 208] width 242 height 15
type input "**********"
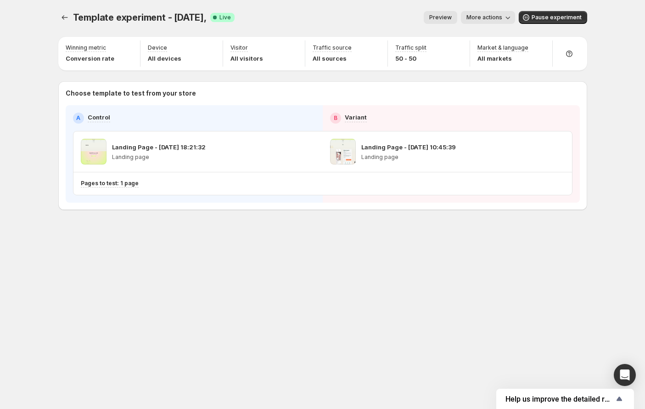
click at [396, 17] on span "More actions" at bounding box center [485, 17] width 36 height 7
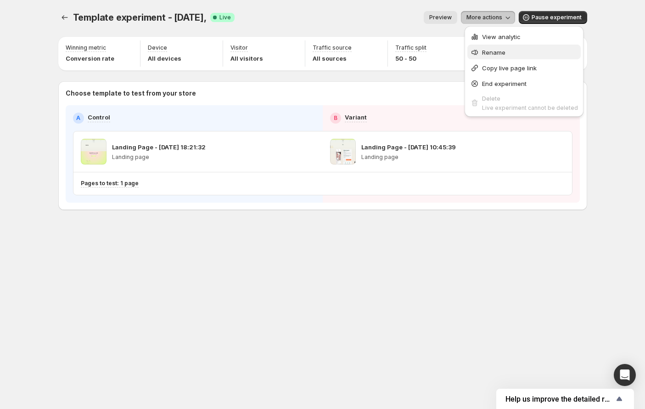
click at [396, 50] on span "Rename" at bounding box center [493, 52] width 23 height 7
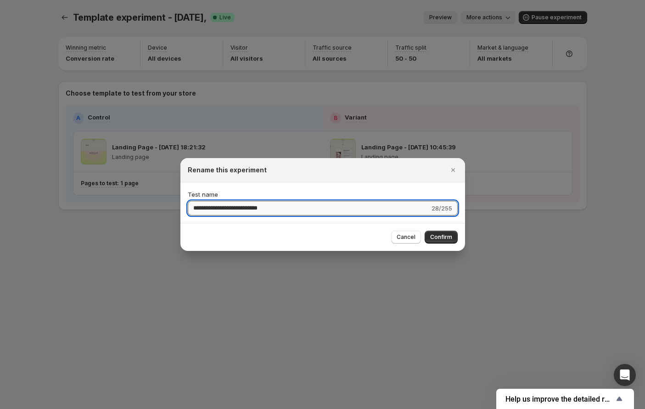
drag, startPoint x: 254, startPoint y: 207, endPoint x: 296, endPoint y: 209, distance: 41.9
click at [297, 209] on input "**********" at bounding box center [309, 208] width 242 height 15
click at [294, 209] on input "**********" at bounding box center [309, 208] width 242 height 15
type input "**********"
click at [396, 213] on span "Confirm" at bounding box center [441, 236] width 22 height 7
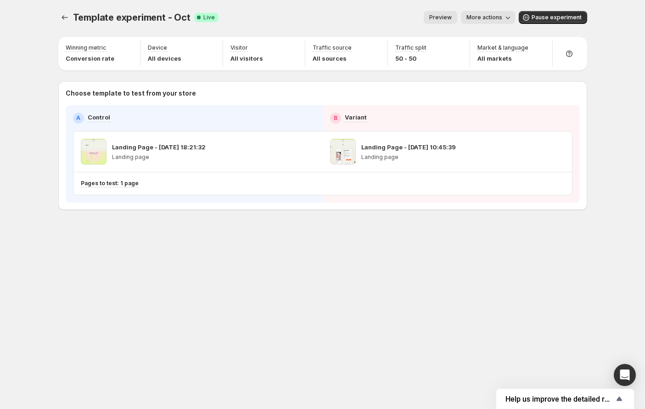
drag, startPoint x: 380, startPoint y: 265, endPoint x: 387, endPoint y: 239, distance: 26.5
click at [380, 213] on div "Template experiment - Oct. This page is ready Template experiment - Oct Success…" at bounding box center [322, 204] width 551 height 409
click at [396, 19] on span "More actions" at bounding box center [485, 17] width 36 height 7
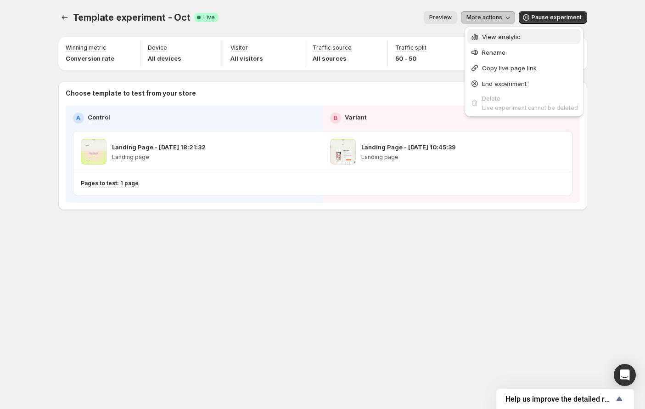
click at [396, 41] on span "View analytic" at bounding box center [530, 36] width 96 height 9
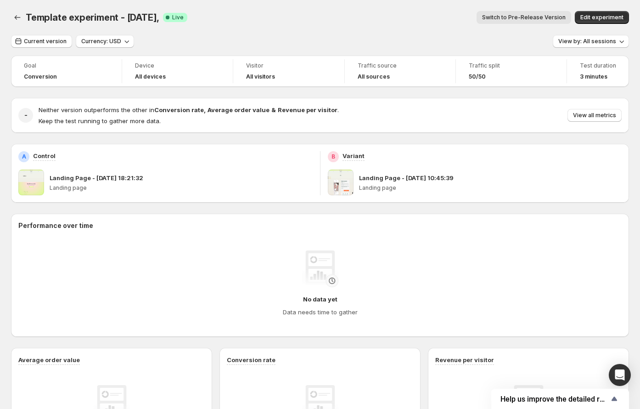
drag, startPoint x: 358, startPoint y: 352, endPoint x: 339, endPoint y: 334, distance: 25.7
click at [357, 213] on div "Conversion rate No data yet Data needs time to gather" at bounding box center [320, 410] width 201 height 124
click at [324, 213] on div "No data yet Data needs time to gather" at bounding box center [320, 305] width 75 height 22
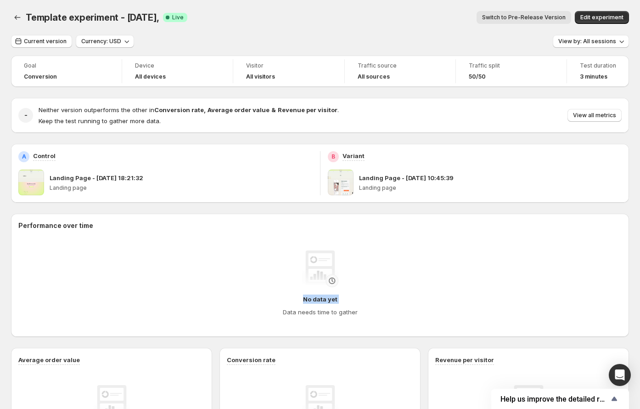
drag, startPoint x: 395, startPoint y: 306, endPoint x: 347, endPoint y: 258, distance: 67.2
click at [394, 213] on div "No data yet Data needs time to gather" at bounding box center [320, 283] width 589 height 66
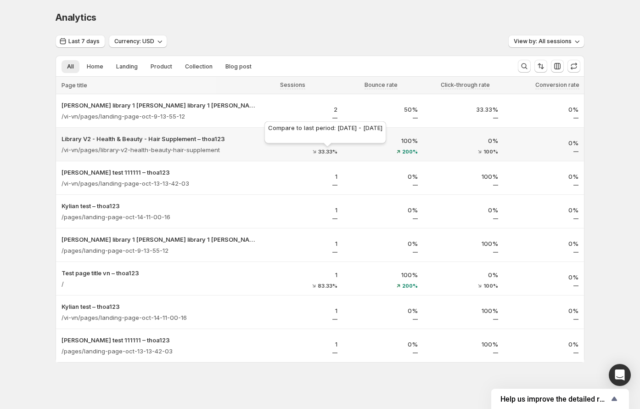
click at [323, 150] on span "33.33%" at bounding box center [327, 152] width 19 height 6
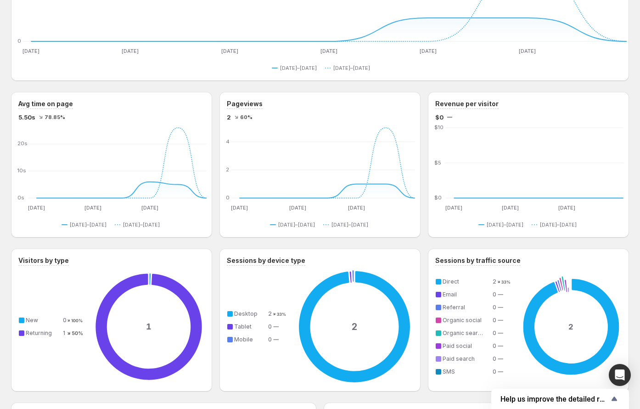
scroll to position [137, 0]
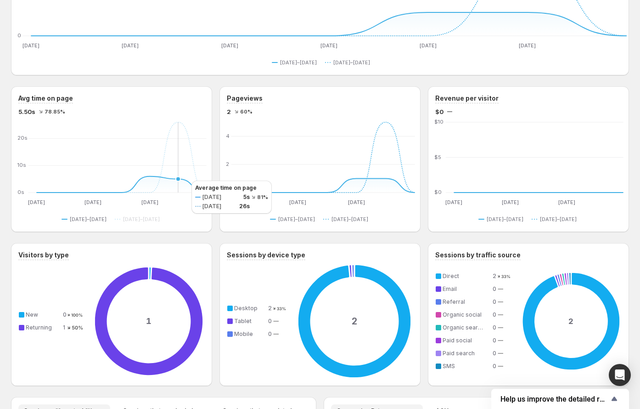
click at [182, 181] on icon at bounding box center [121, 184] width 170 height 16
click at [131, 181] on icon "[DATE] [DATE] Oct [DATE] Oct [DATE] 0s 10s 20s [DATE] [DATE] Oct [DATE] Oct [DA…" at bounding box center [112, 163] width 188 height 86
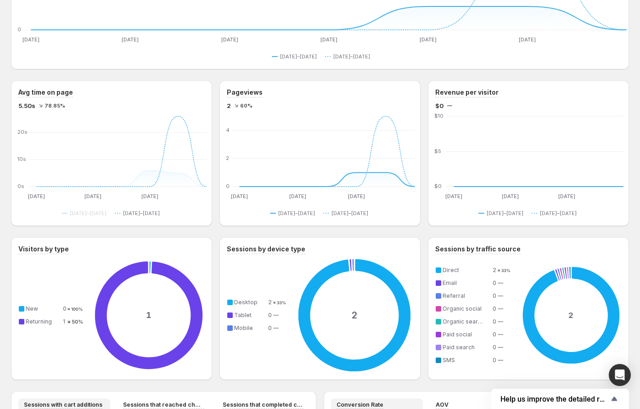
drag, startPoint x: 147, startPoint y: 209, endPoint x: 105, endPoint y: 210, distance: 41.8
click at [146, 209] on button "[DATE]–[DATE]" at bounding box center [139, 213] width 49 height 11
click at [105, 210] on span "[DATE]–[DATE]" at bounding box center [88, 212] width 37 height 7
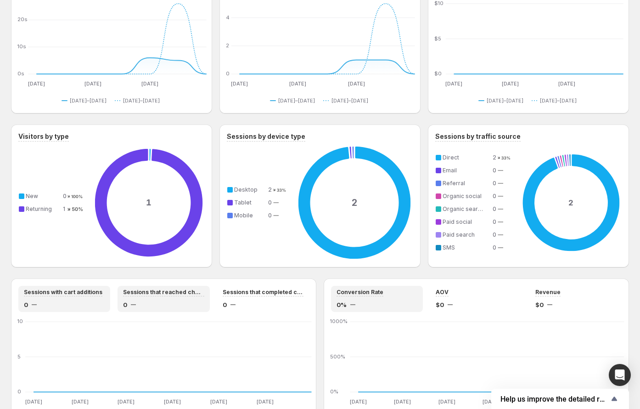
drag, startPoint x: 173, startPoint y: 311, endPoint x: 232, endPoint y: 306, distance: 59.4
click at [174, 213] on div "Sessions that reached checkout 0" at bounding box center [164, 299] width 92 height 26
drag, startPoint x: 247, startPoint y: 306, endPoint x: 264, endPoint y: 305, distance: 17.0
click at [247, 213] on div "0" at bounding box center [263, 304] width 81 height 9
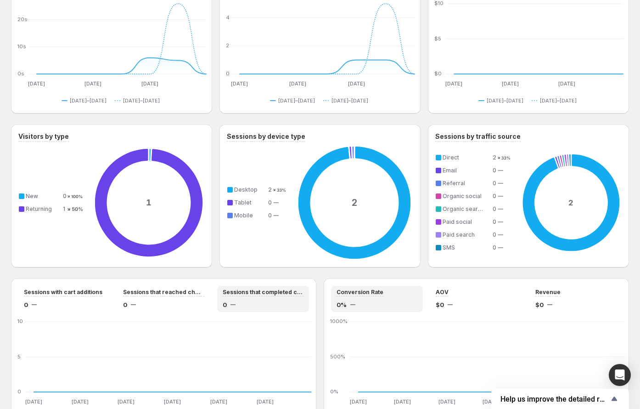
drag, startPoint x: 377, startPoint y: 311, endPoint x: 426, endPoint y: 308, distance: 49.2
click at [379, 213] on div "Conversion Rate 0%" at bounding box center [377, 299] width 92 height 26
drag, startPoint x: 488, startPoint y: 304, endPoint x: 520, endPoint y: 306, distance: 31.3
click at [396, 213] on div "$0" at bounding box center [476, 304] width 81 height 9
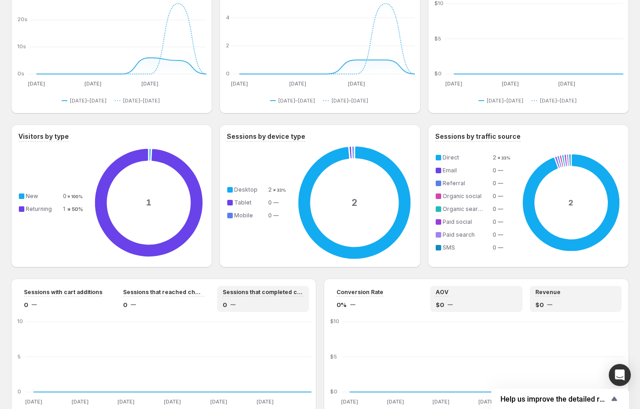
drag, startPoint x: 559, startPoint y: 311, endPoint x: 498, endPoint y: 297, distance: 62.7
click at [396, 213] on div "Revenue $0" at bounding box center [576, 299] width 92 height 26
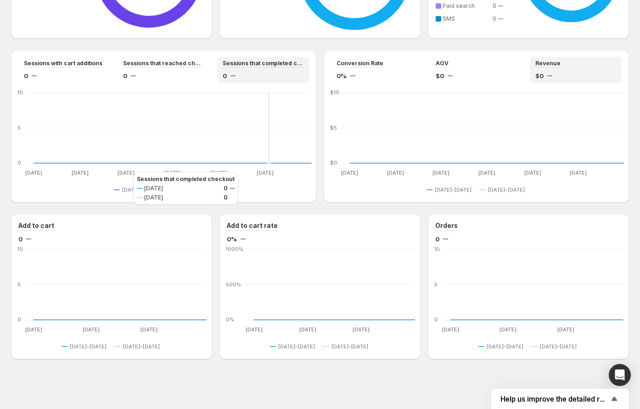
scroll to position [479, 0]
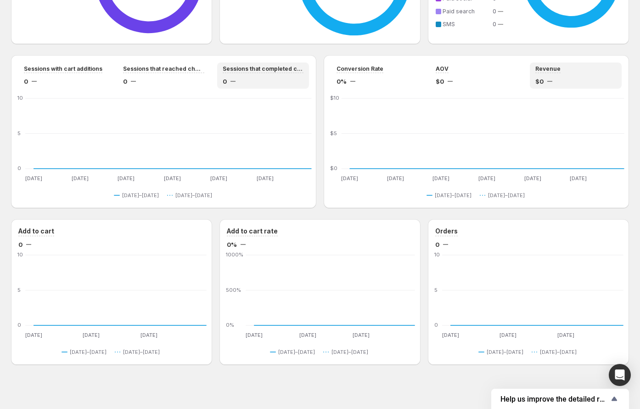
scroll to position [286, 0]
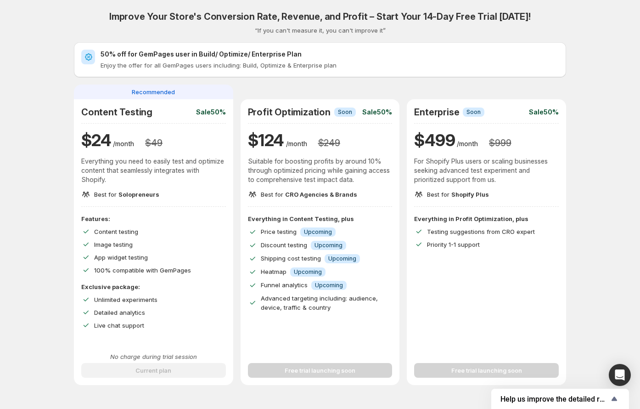
scroll to position [286, 0]
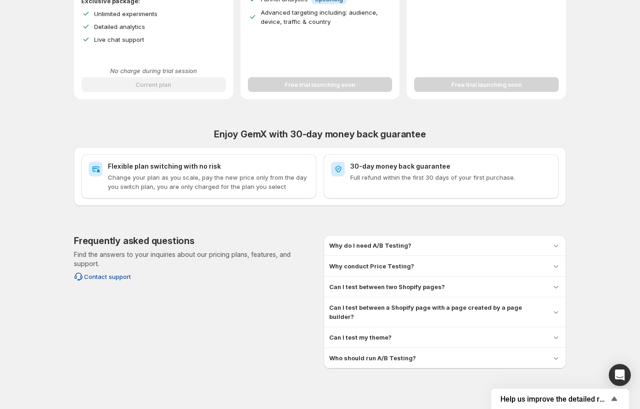
click at [95, 213] on span "Contact support" at bounding box center [107, 276] width 47 height 9
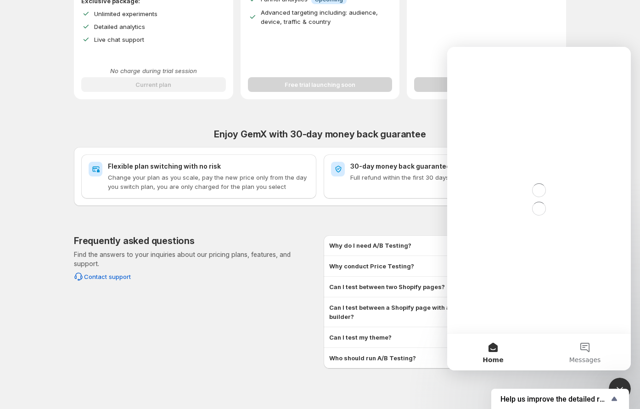
scroll to position [0, 0]
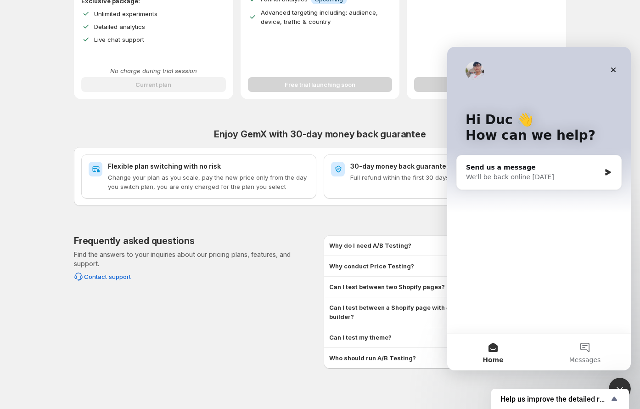
click at [31, 208] on div "Improve Your Store's Conversion Rate, Revenue, and Profit – Start Your 14-Day F…" at bounding box center [320, 41] width 618 height 654
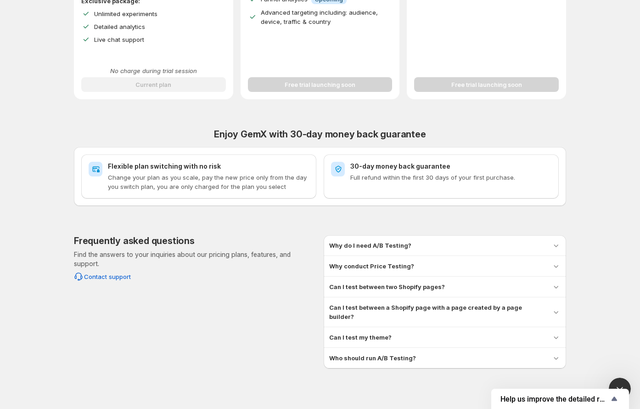
click at [326, 213] on div "Frequently asked questions Find the answers to your inquiries about our pricing…" at bounding box center [320, 301] width 492 height 133
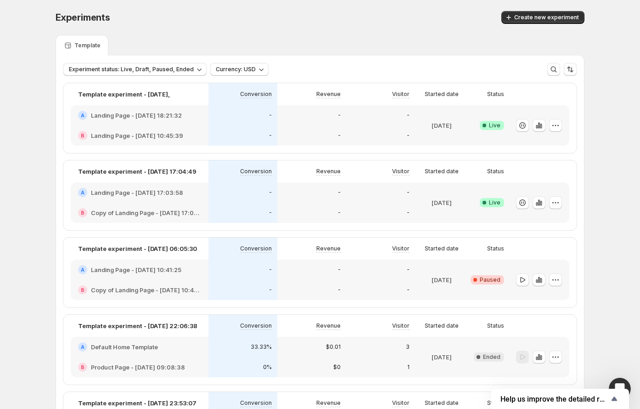
scroll to position [187, 0]
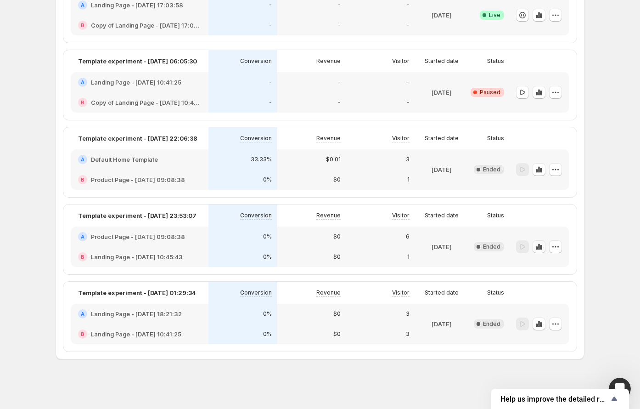
click at [396, 213] on icon "button" at bounding box center [539, 246] width 9 height 9
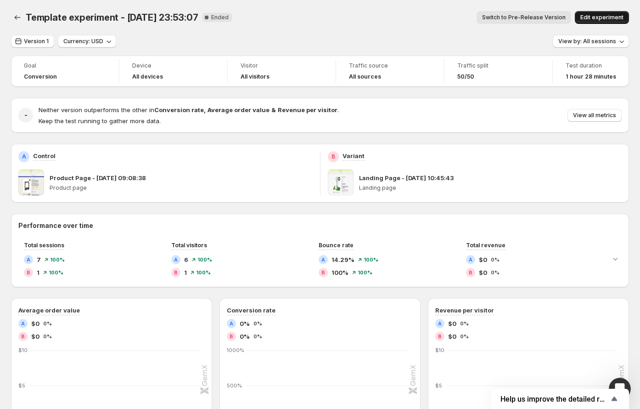
click at [396, 14] on span "Edit experiment" at bounding box center [602, 17] width 43 height 7
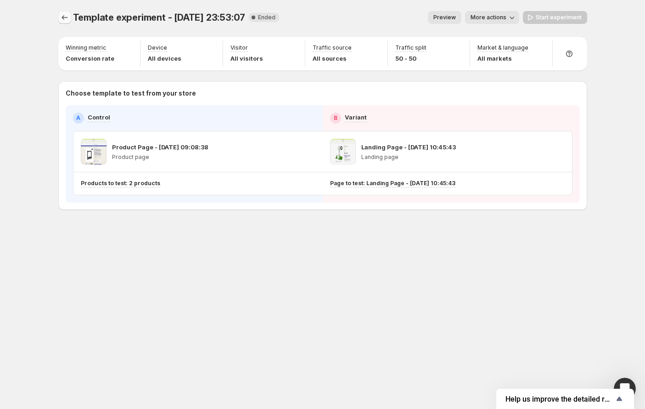
click at [59, 14] on button "Experiments" at bounding box center [64, 17] width 13 height 13
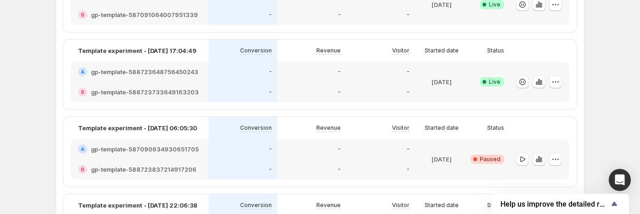
scroll to position [289, 0]
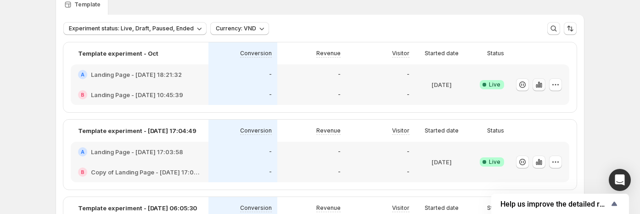
click at [543, 84] on icon "button" at bounding box center [539, 84] width 9 height 9
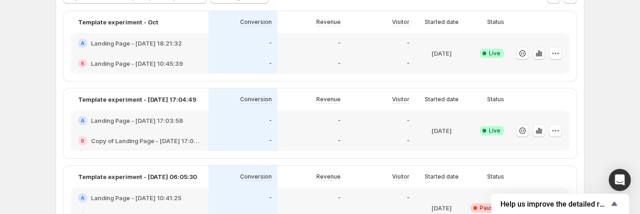
click at [541, 58] on icon "button" at bounding box center [539, 53] width 9 height 9
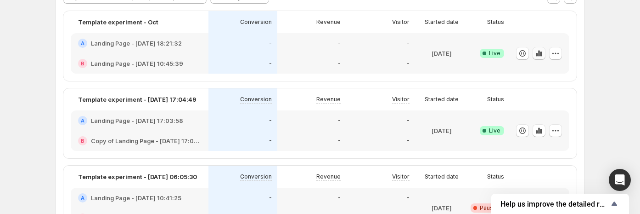
click at [541, 58] on icon "button" at bounding box center [539, 53] width 9 height 9
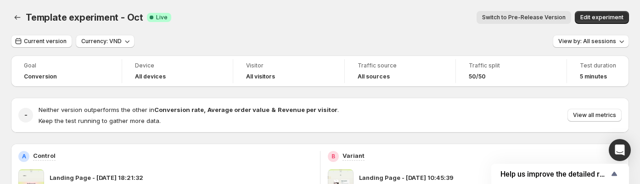
click at [356, 40] on div "Current version Currency: VND View by: All sessions" at bounding box center [320, 41] width 618 height 13
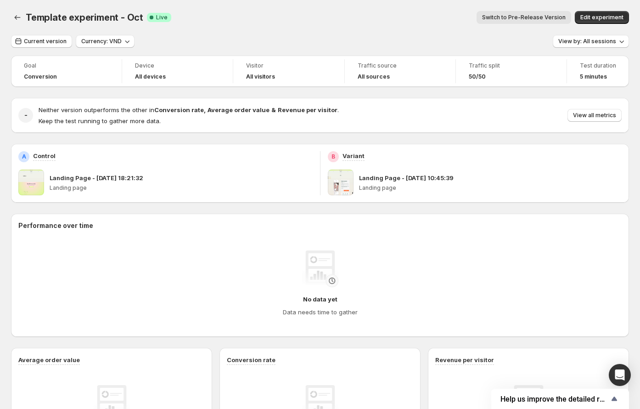
scroll to position [247, 0]
